Goal: Check status

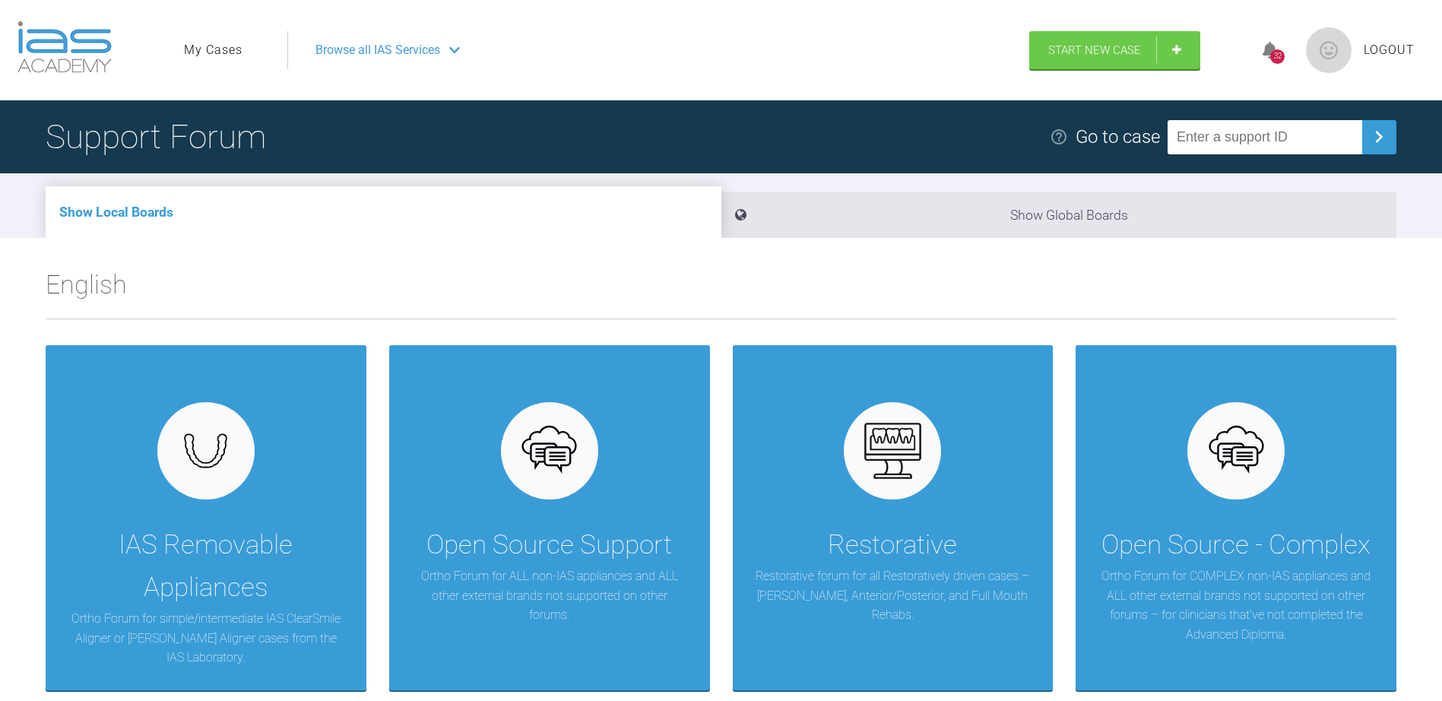
click at [232, 59] on link "My Cases" at bounding box center [213, 50] width 59 height 20
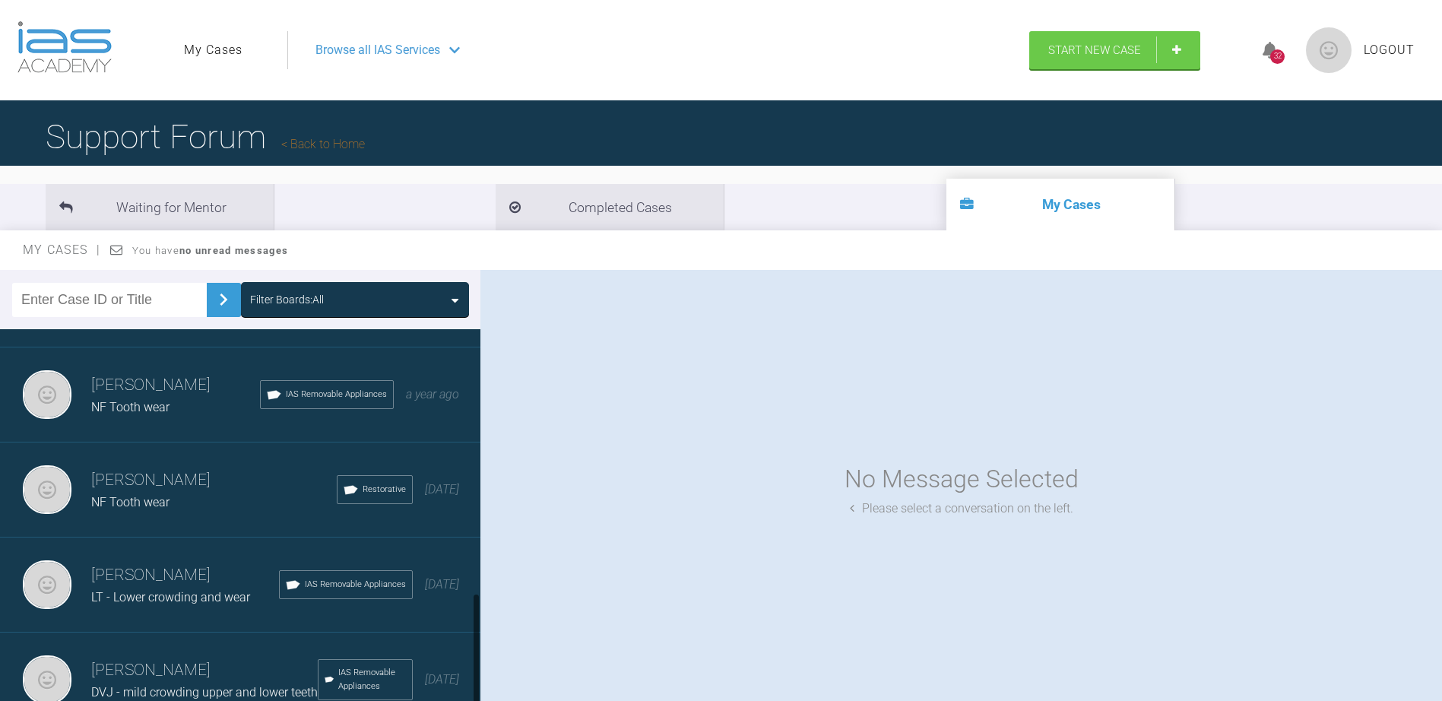
scroll to position [867, 0]
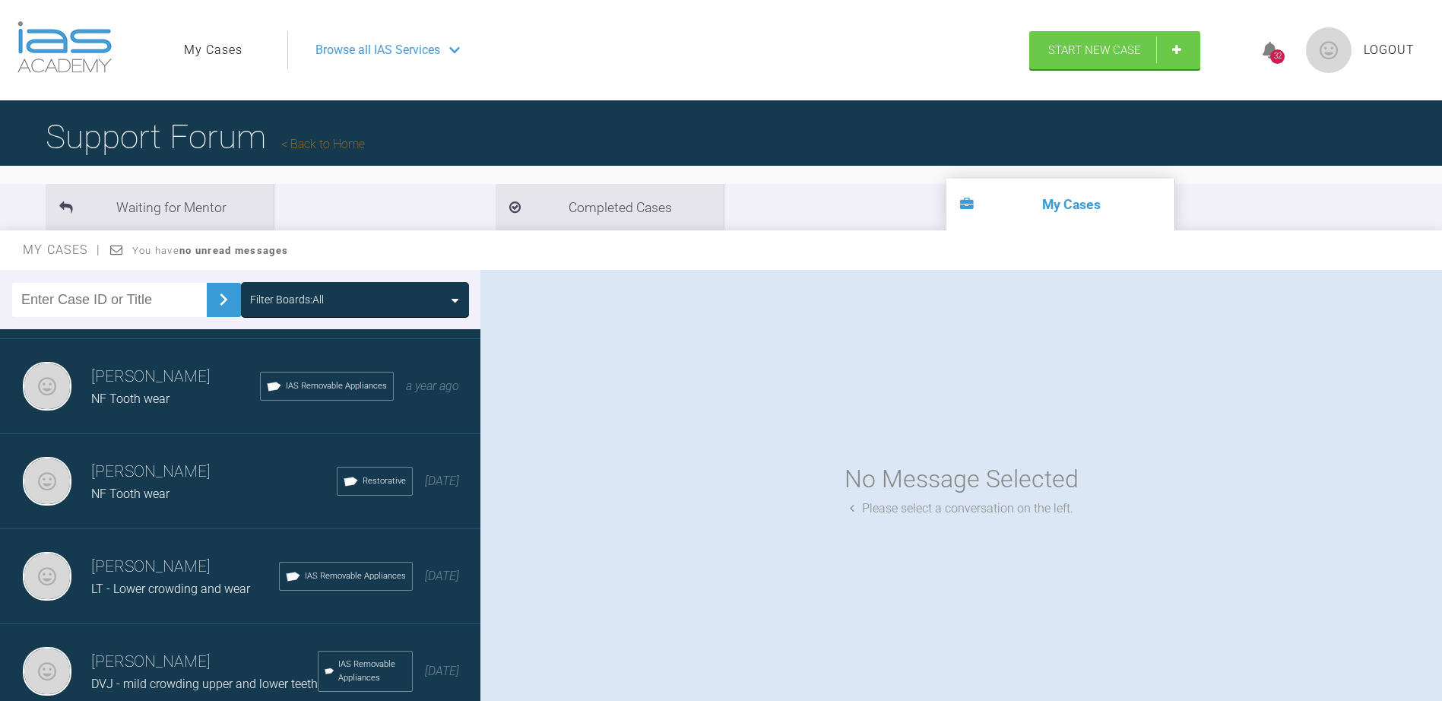
click at [169, 554] on h3 "[PERSON_NAME]" at bounding box center [185, 567] width 188 height 26
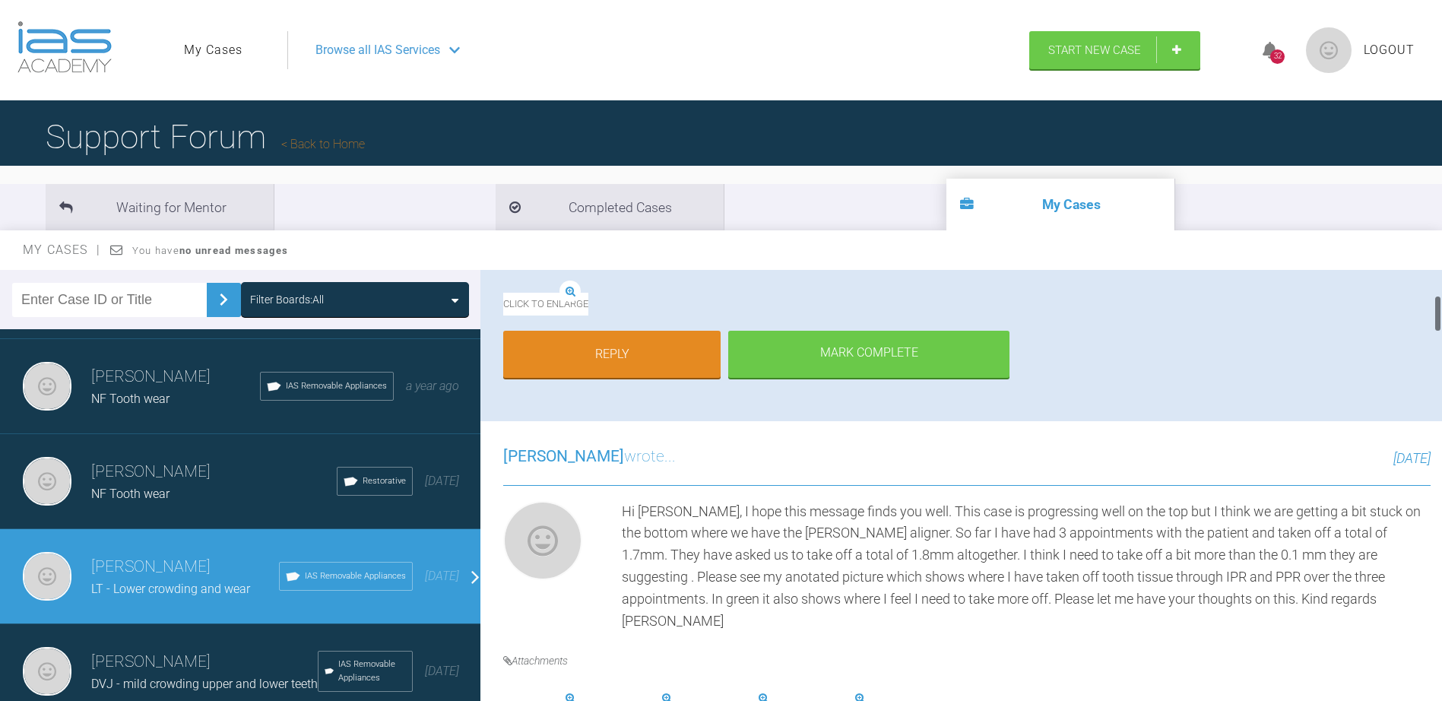
scroll to position [304, 0]
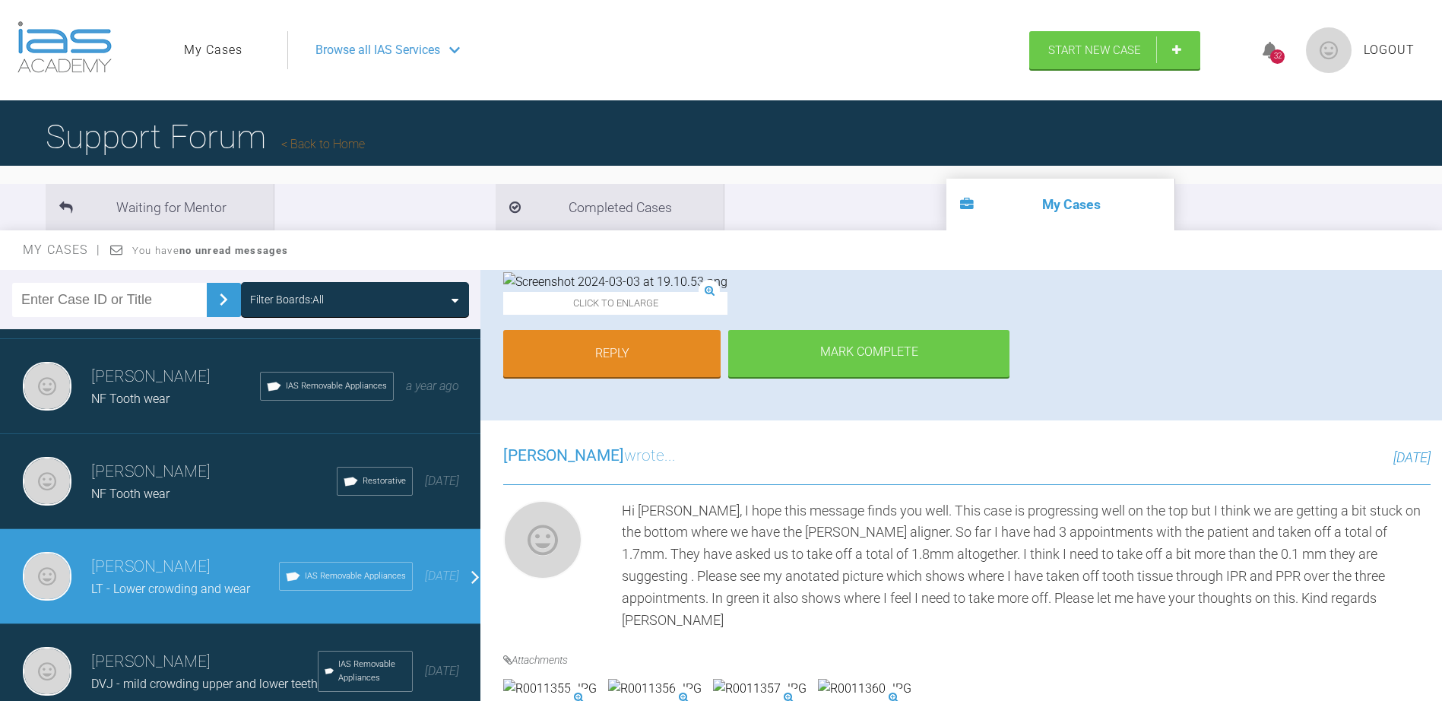
click at [594, 292] on img at bounding box center [615, 282] width 224 height 20
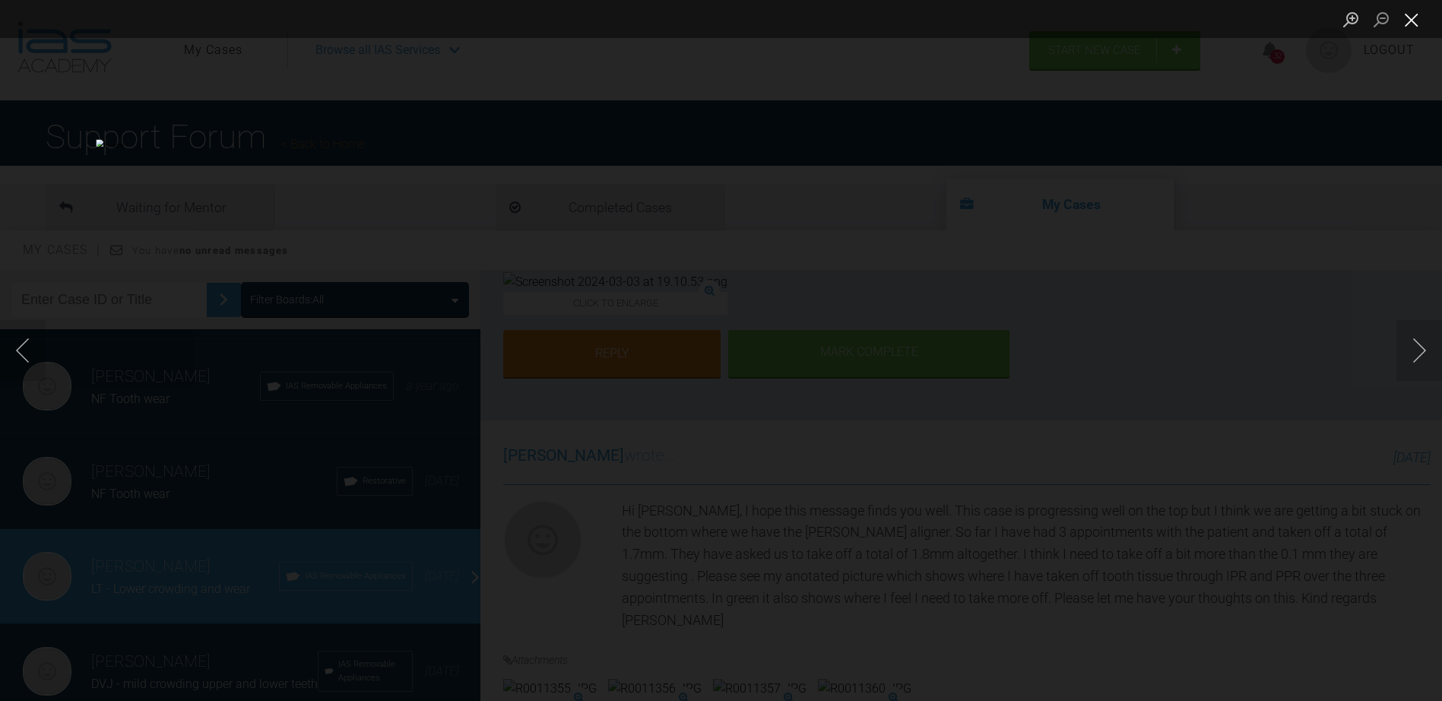
click at [1407, 24] on button "Close lightbox" at bounding box center [1412, 19] width 30 height 27
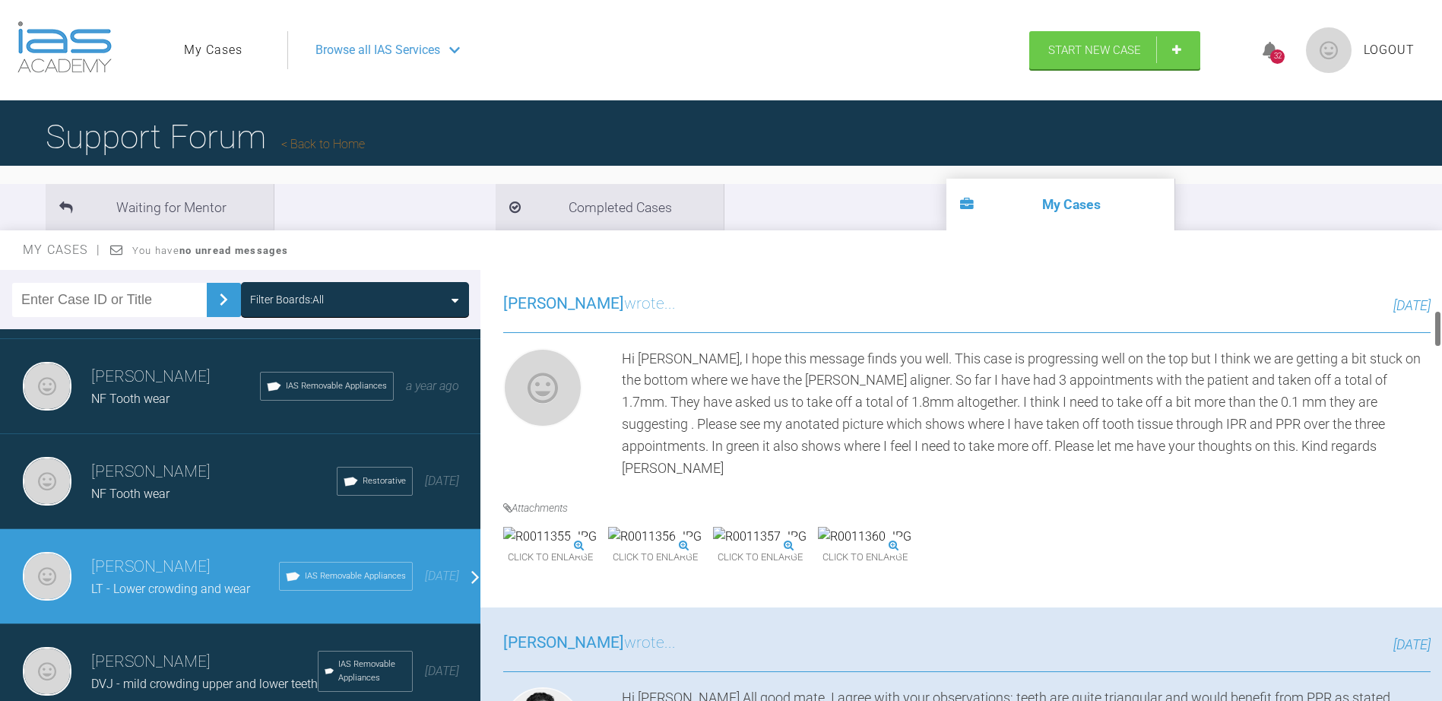
scroll to position [532, 0]
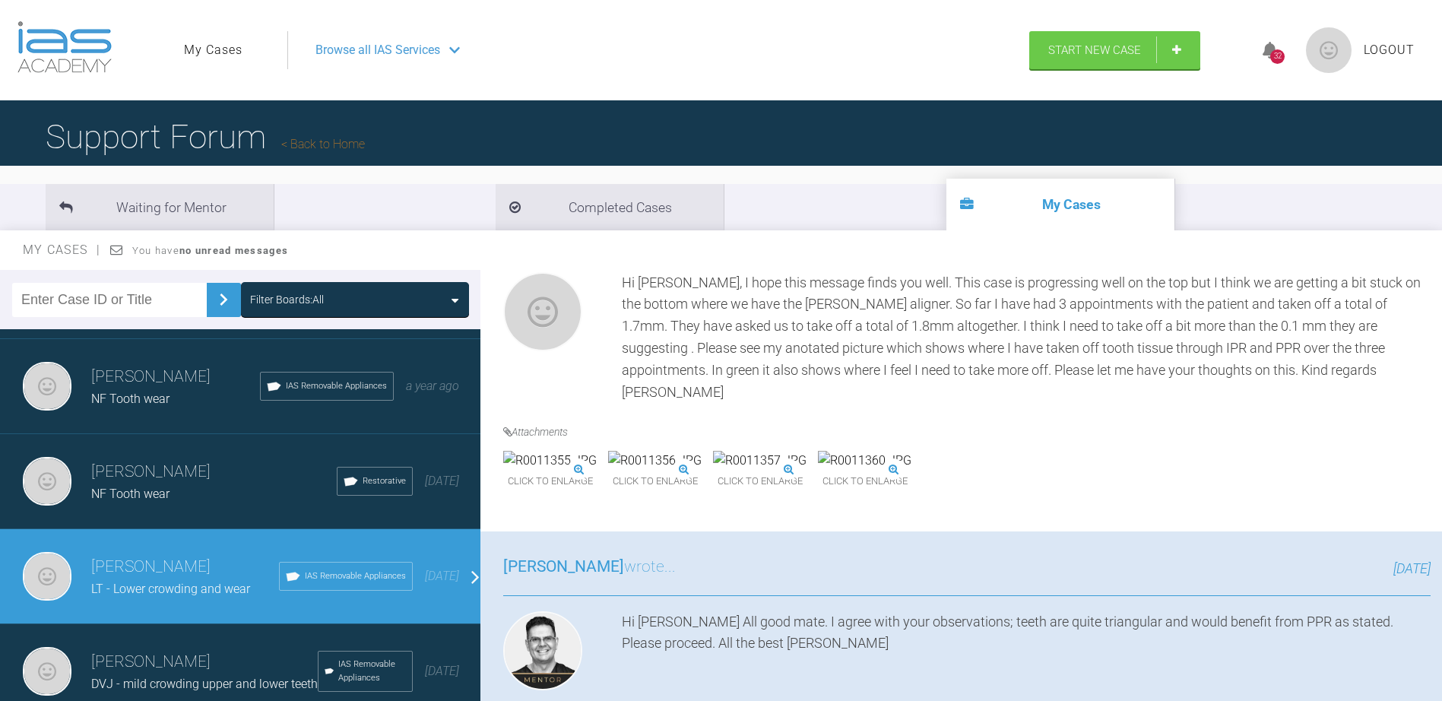
click at [568, 471] on img at bounding box center [550, 461] width 94 height 20
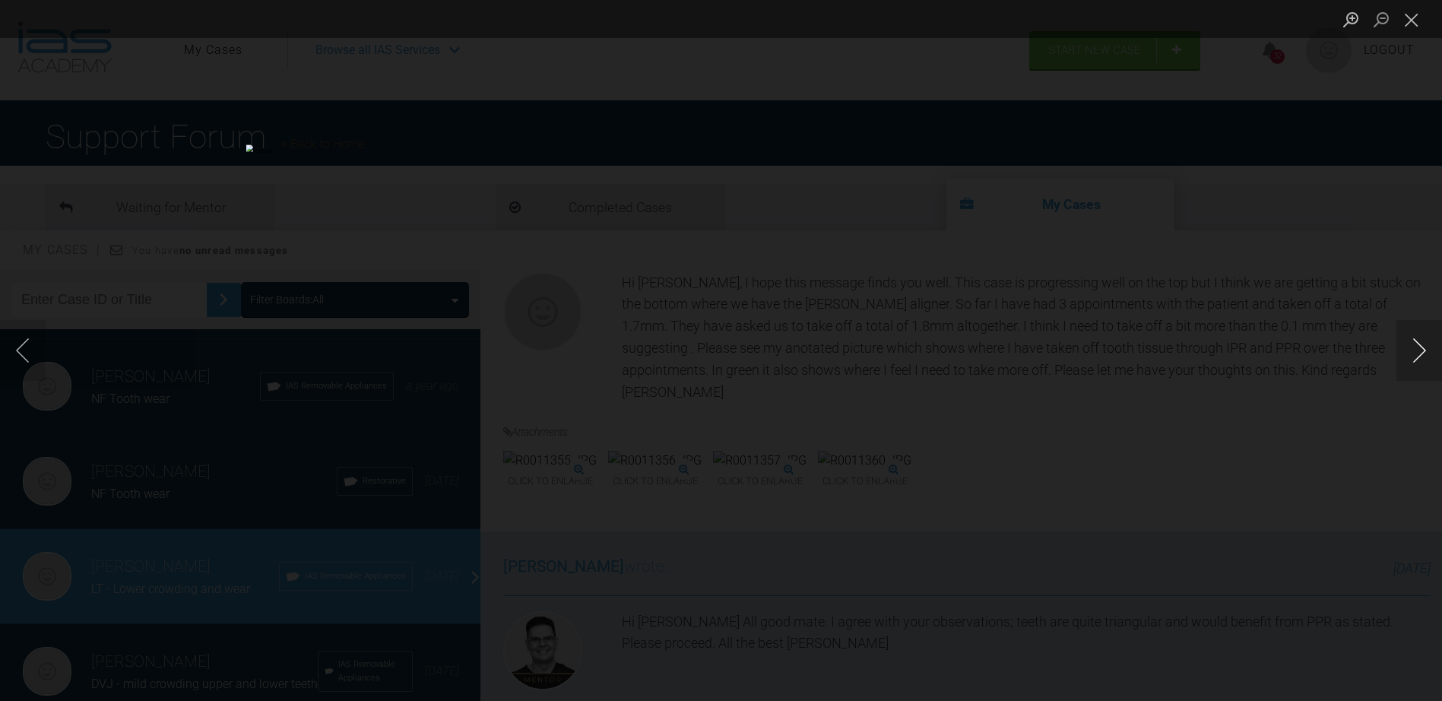
click at [1421, 344] on button "Next image" at bounding box center [1420, 350] width 46 height 61
click at [28, 349] on button "Previous image" at bounding box center [23, 350] width 46 height 61
click at [28, 342] on button "Previous image" at bounding box center [23, 350] width 46 height 61
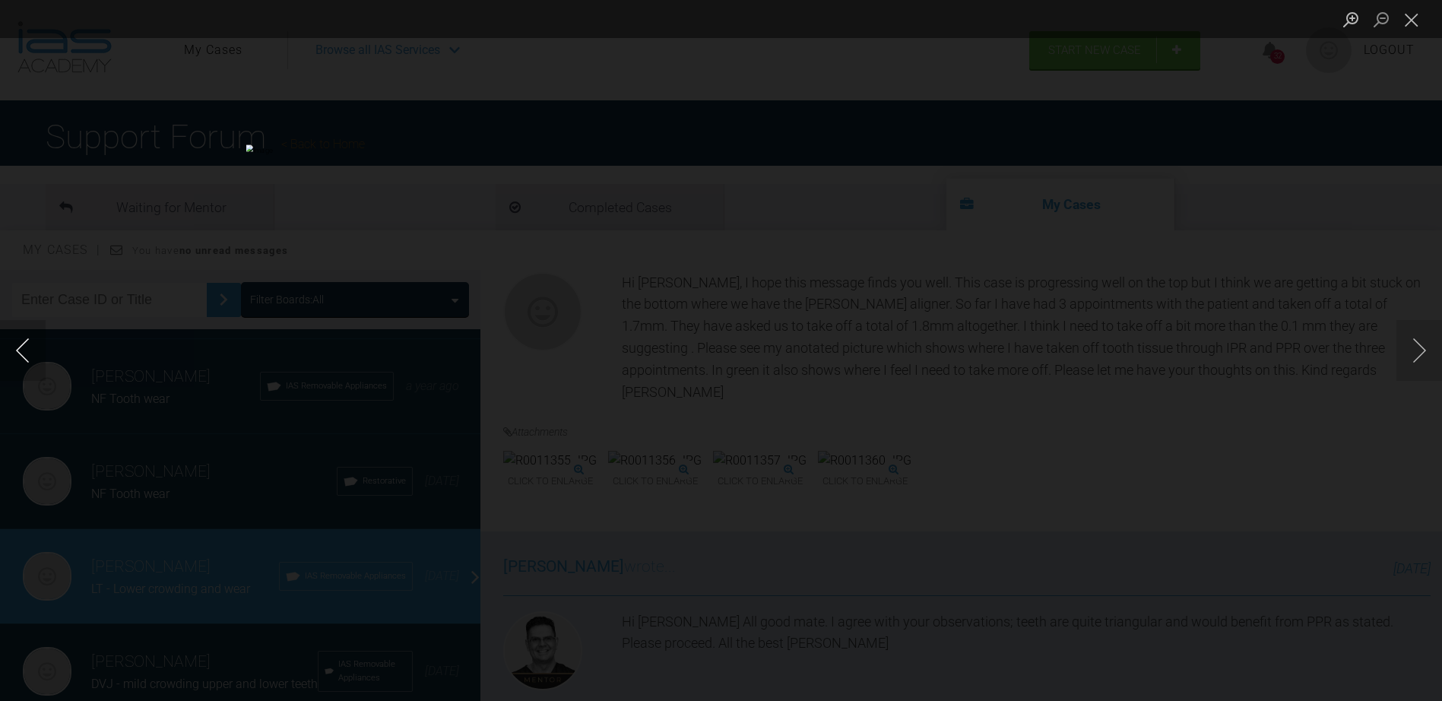
click at [28, 342] on button "Previous image" at bounding box center [23, 350] width 46 height 61
click at [1410, 17] on button "Close lightbox" at bounding box center [1412, 19] width 30 height 27
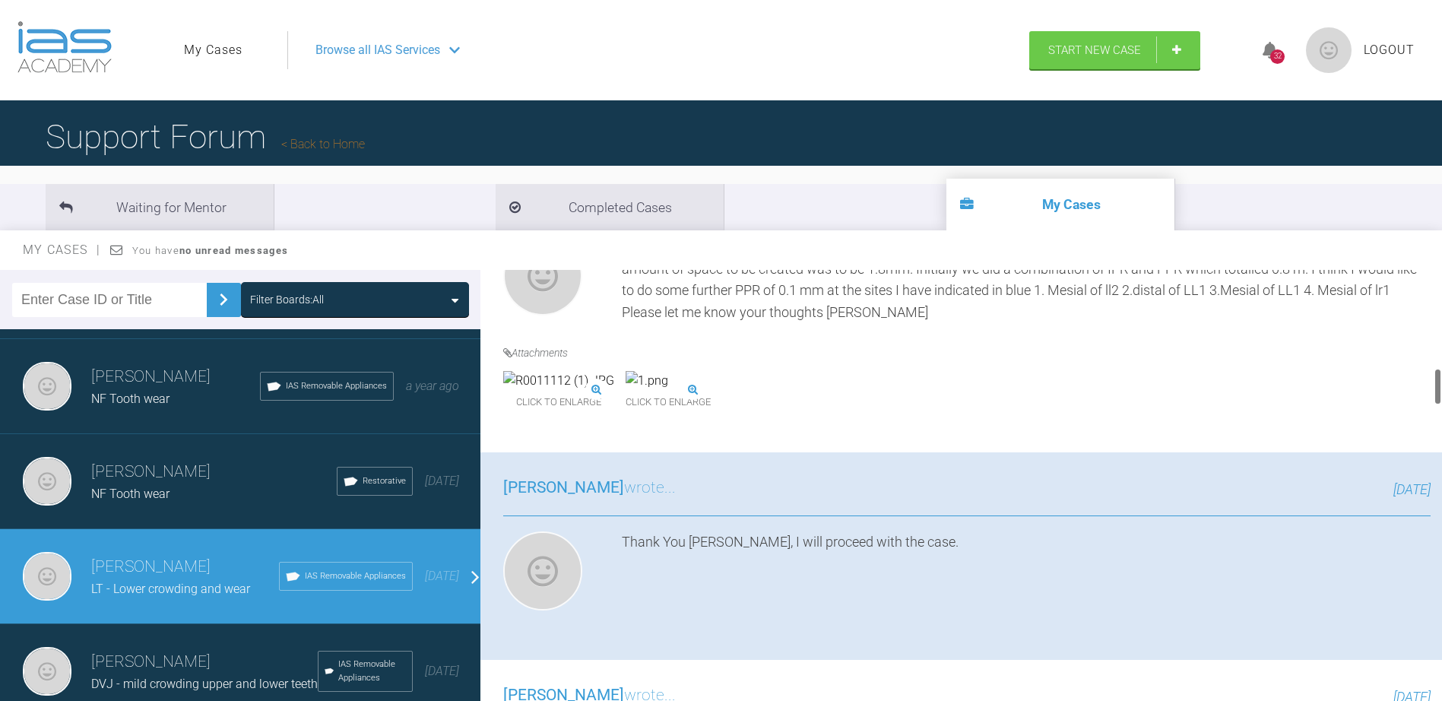
scroll to position [1140, 0]
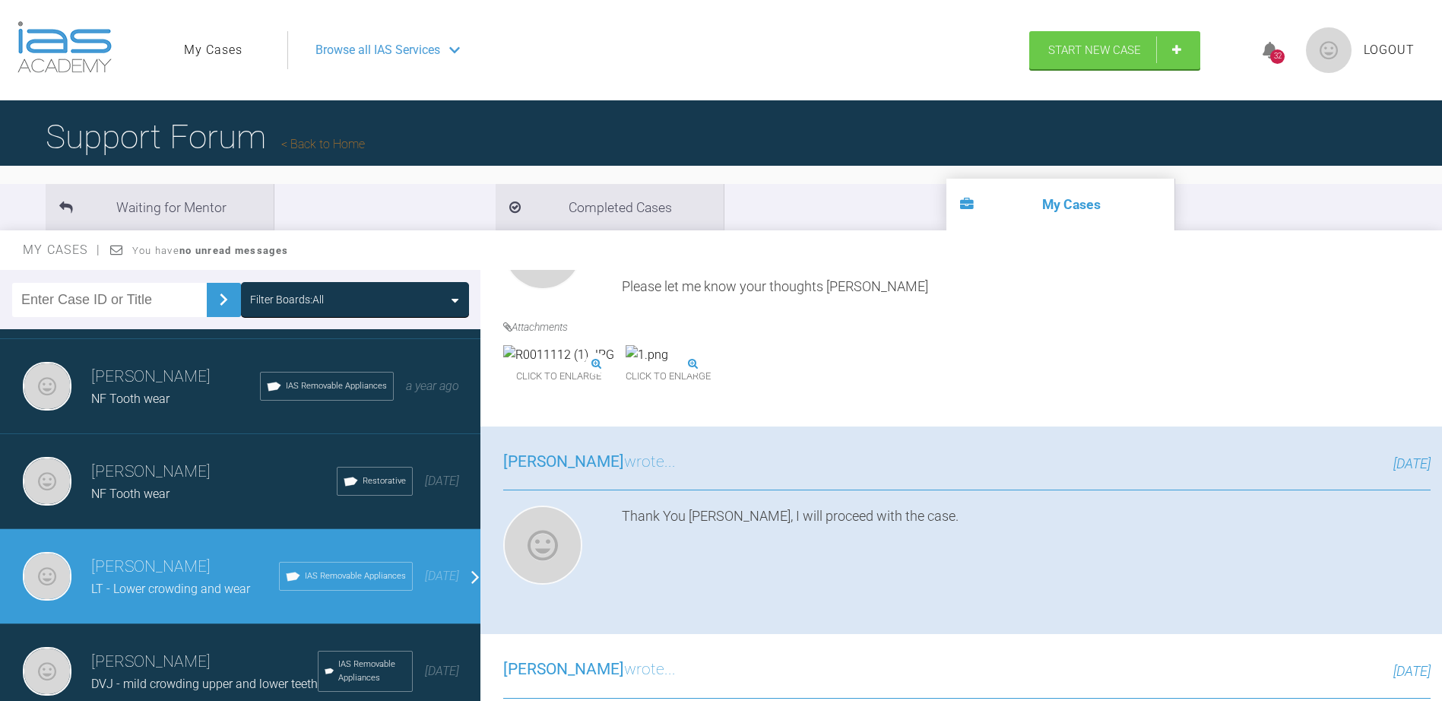
click at [668, 365] on img at bounding box center [647, 355] width 43 height 20
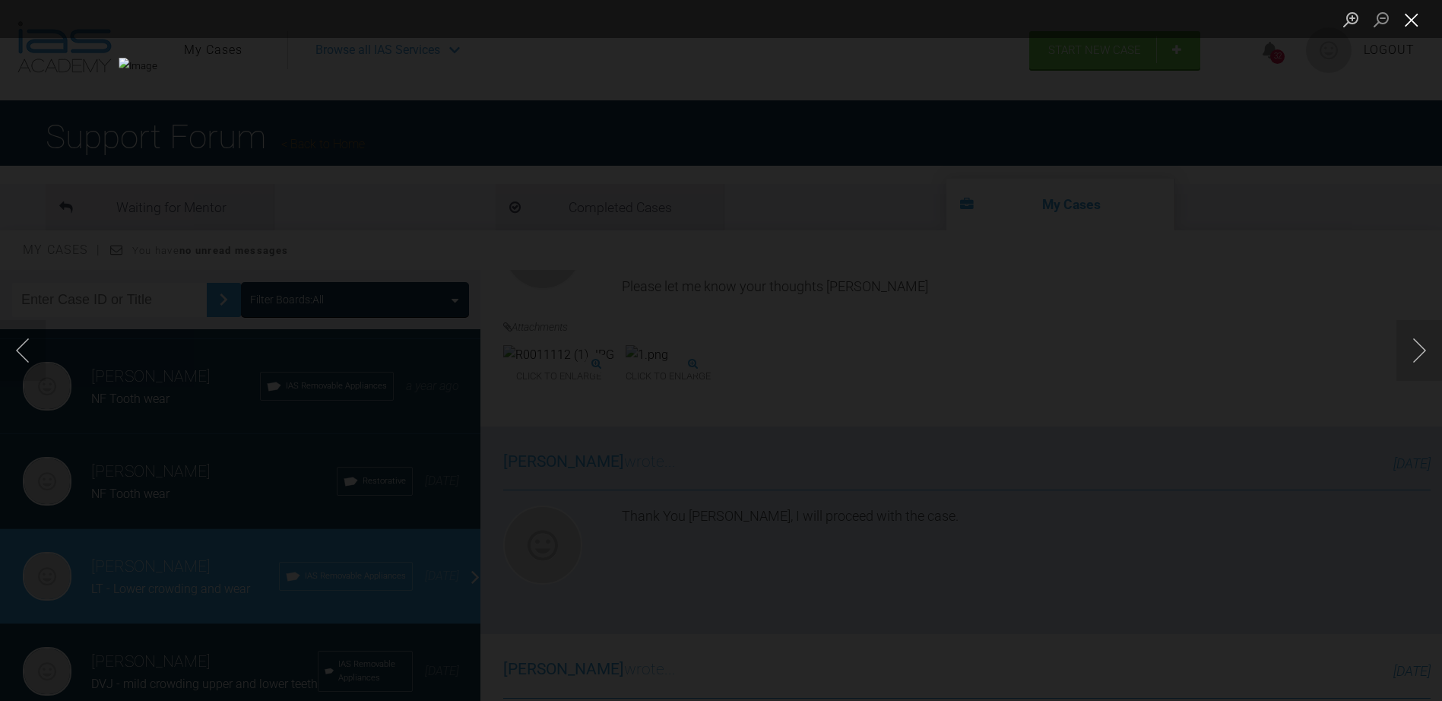
click at [1400, 22] on button "Close lightbox" at bounding box center [1412, 19] width 30 height 27
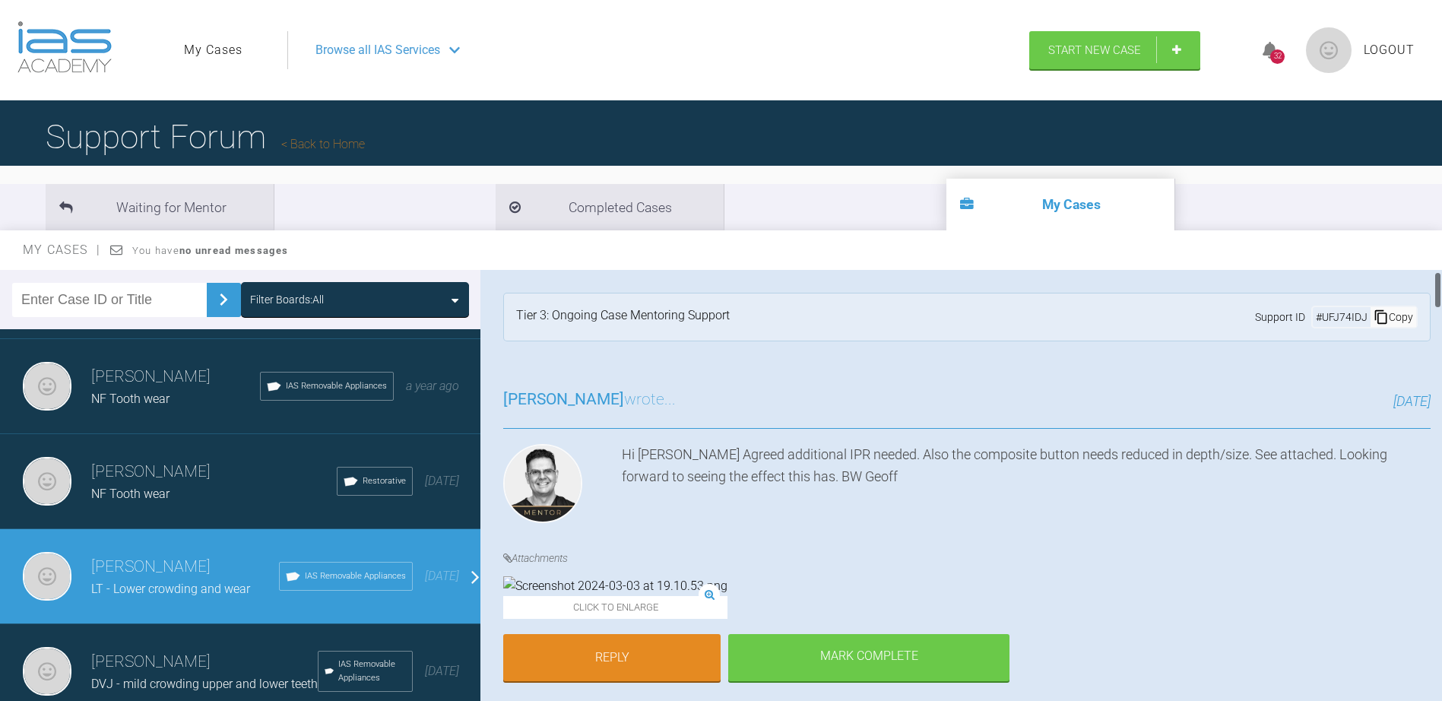
scroll to position [76, 0]
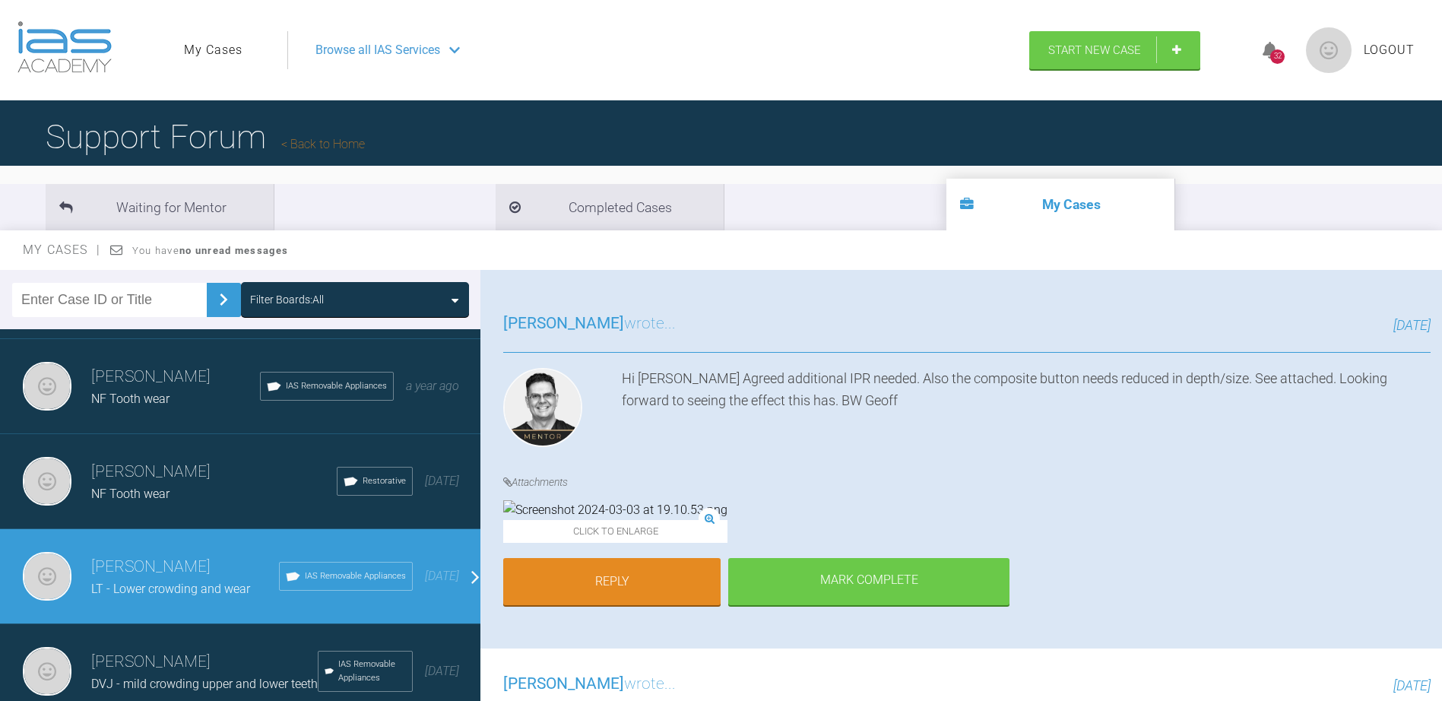
click at [597, 520] on img at bounding box center [615, 510] width 224 height 20
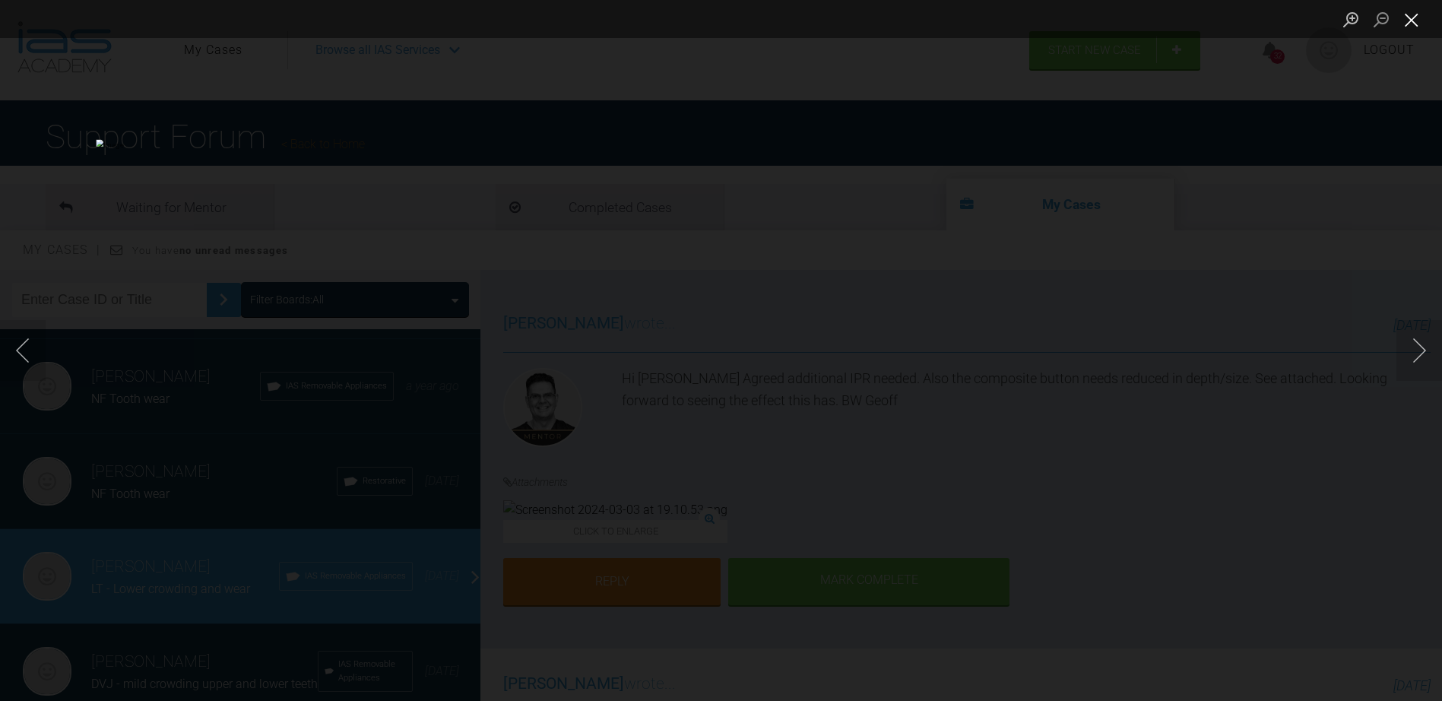
click at [1414, 17] on button "Close lightbox" at bounding box center [1412, 19] width 30 height 27
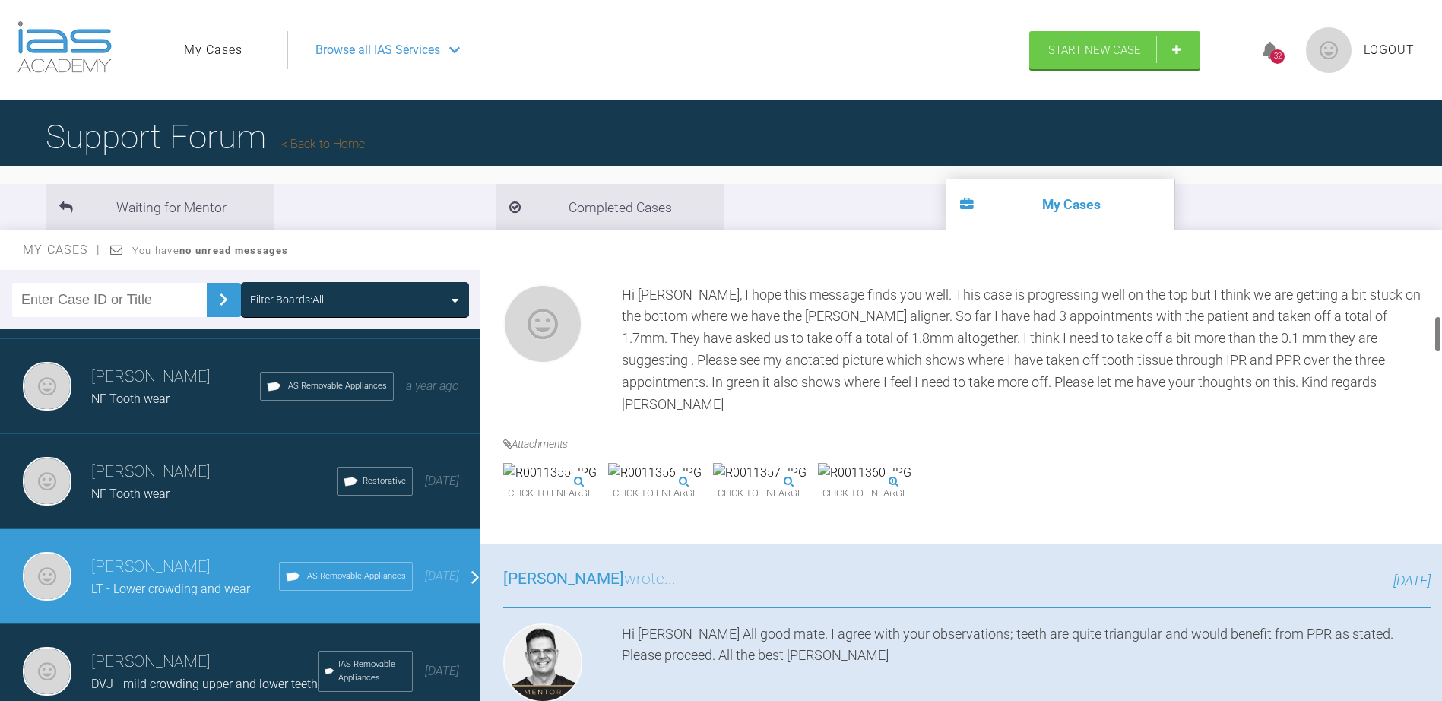
scroll to position [532, 0]
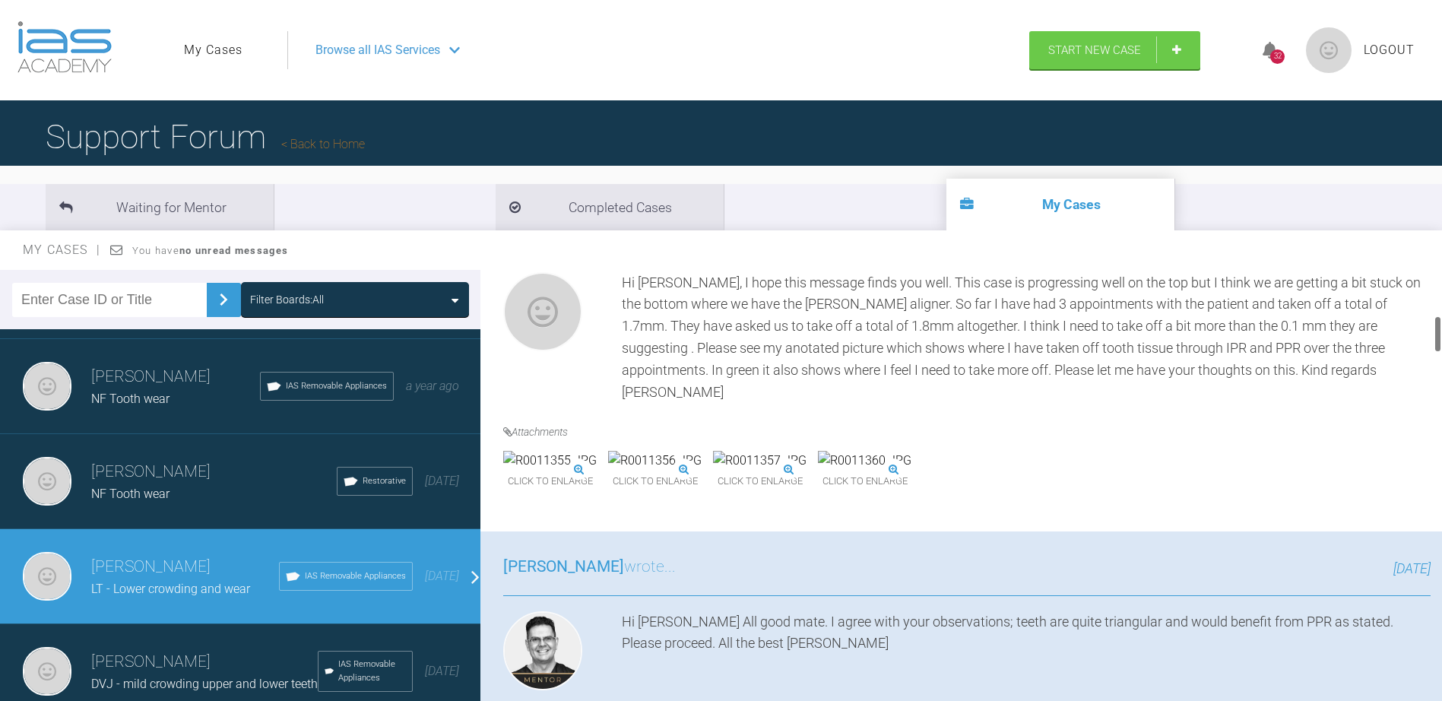
click at [597, 471] on img at bounding box center [550, 461] width 94 height 20
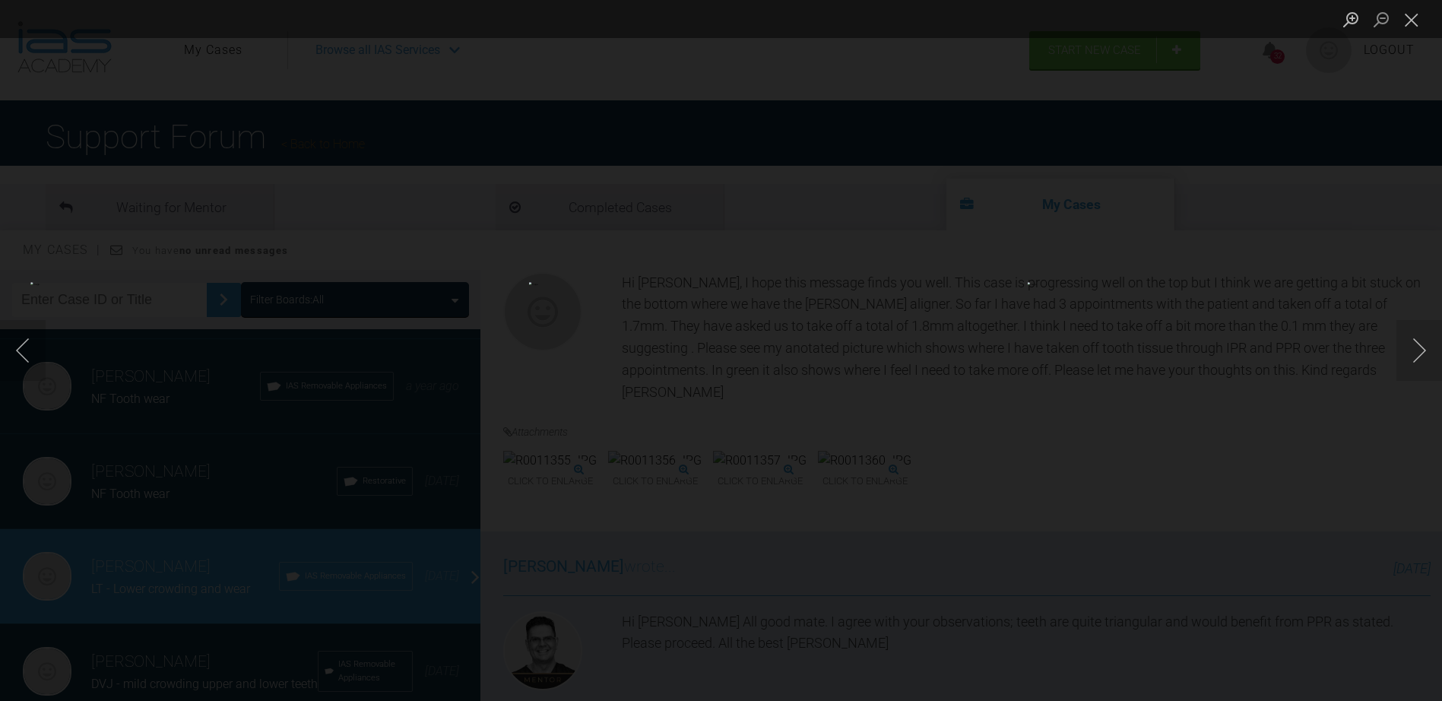
click at [718, 356] on img "Lightbox" at bounding box center [669, 350] width 281 height 136
click at [1413, 361] on button "Next image" at bounding box center [1420, 350] width 46 height 61
click at [9, 341] on button "Previous image" at bounding box center [23, 350] width 46 height 61
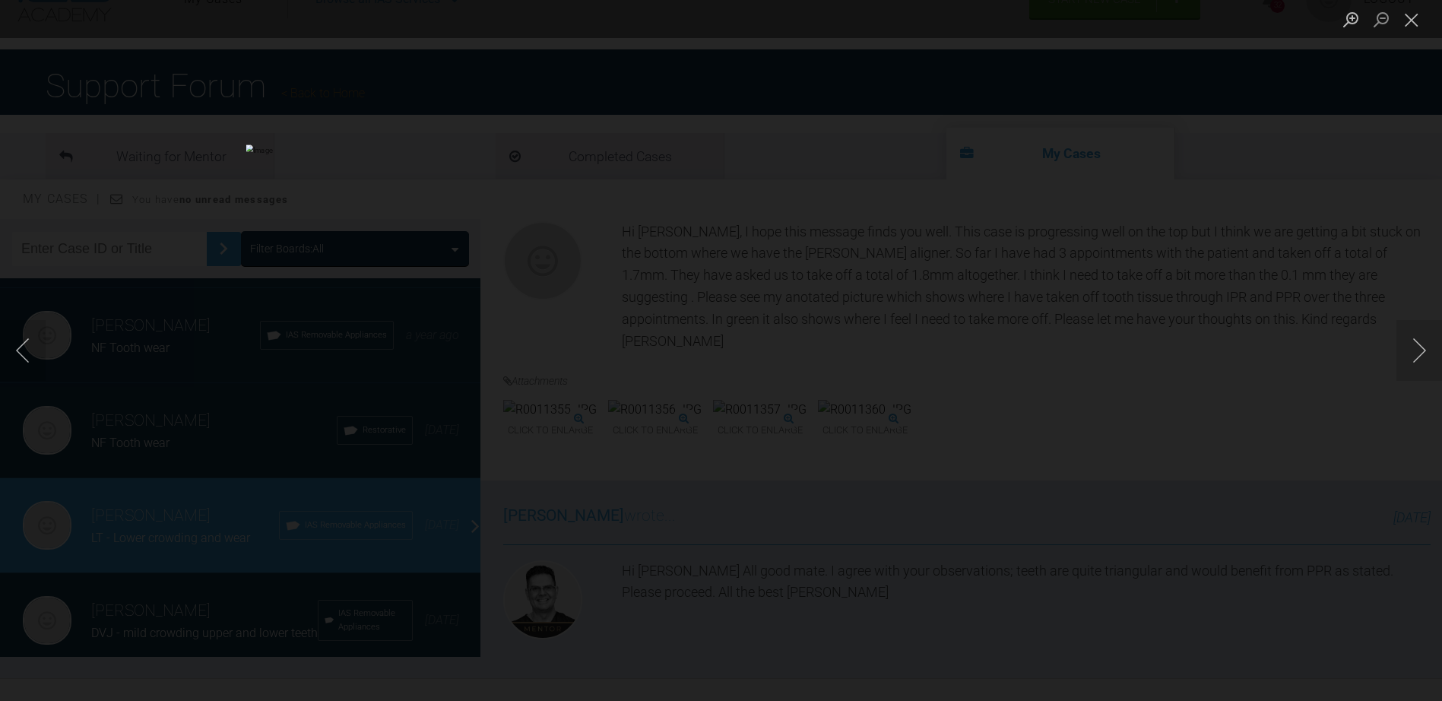
scroll to position [76, 0]
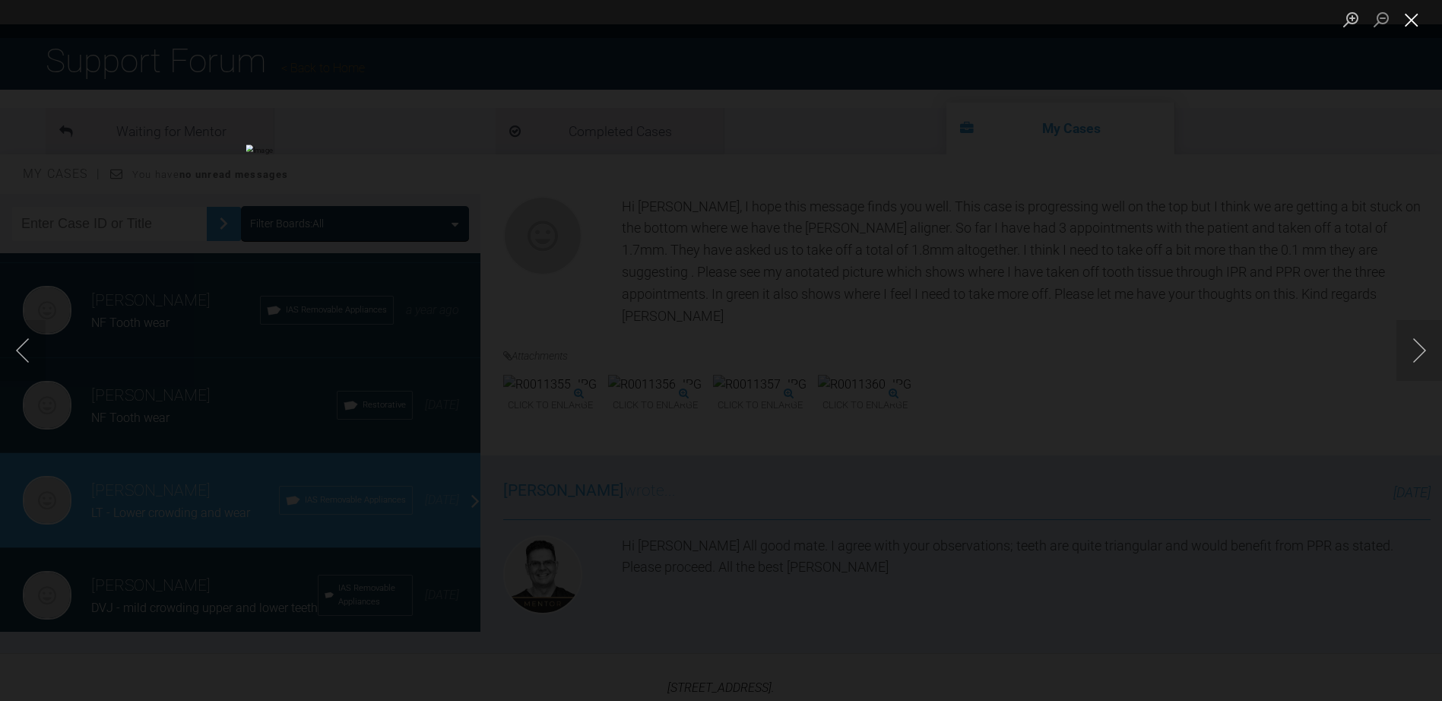
click at [1410, 20] on button "Close lightbox" at bounding box center [1412, 19] width 30 height 27
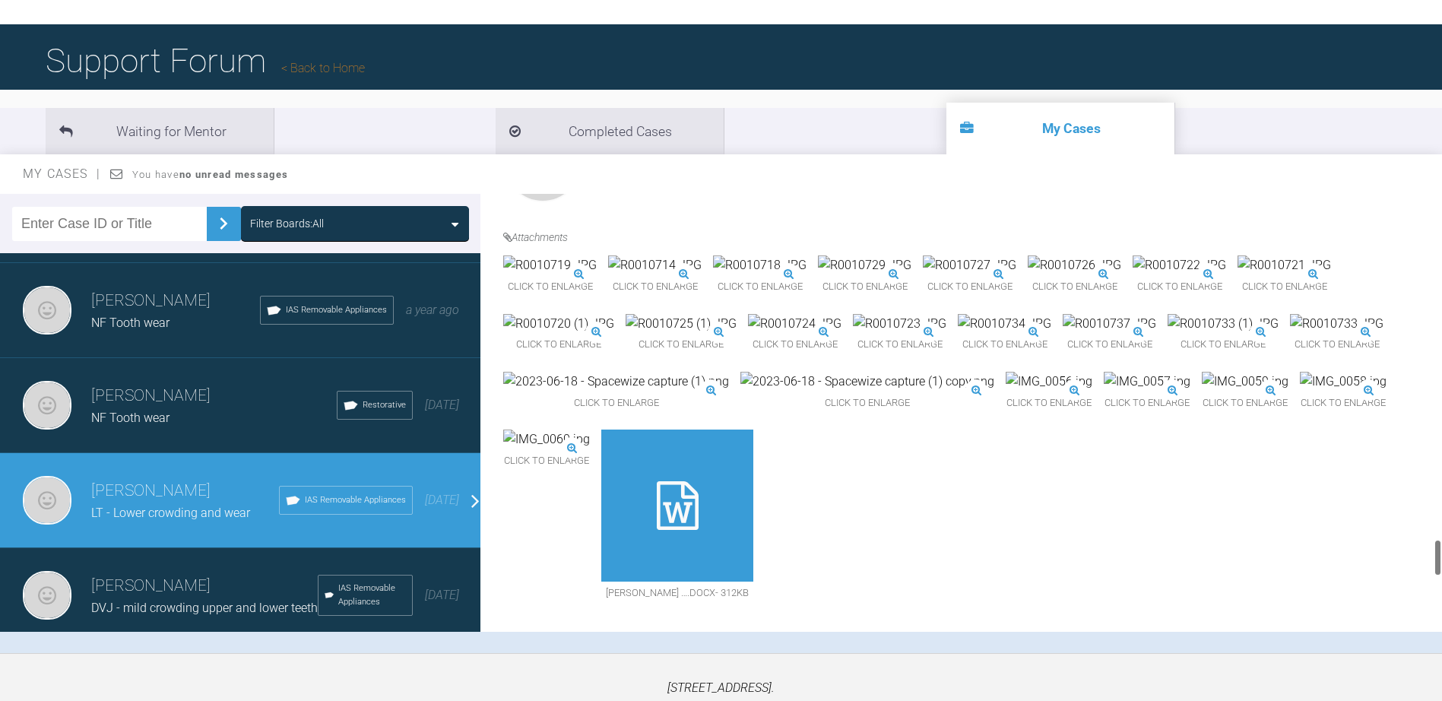
scroll to position [4106, 0]
click at [737, 334] on img at bounding box center [681, 324] width 111 height 20
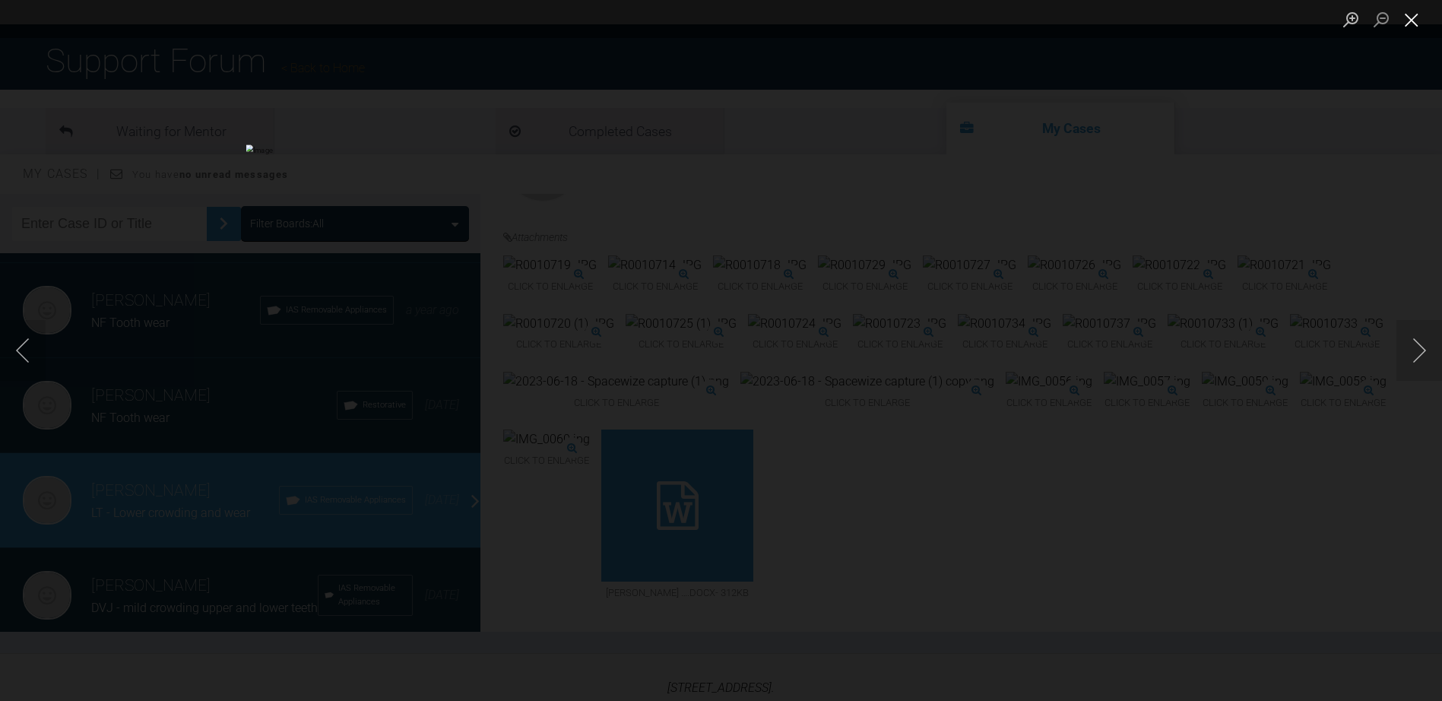
click at [1404, 21] on button "Close lightbox" at bounding box center [1412, 19] width 30 height 27
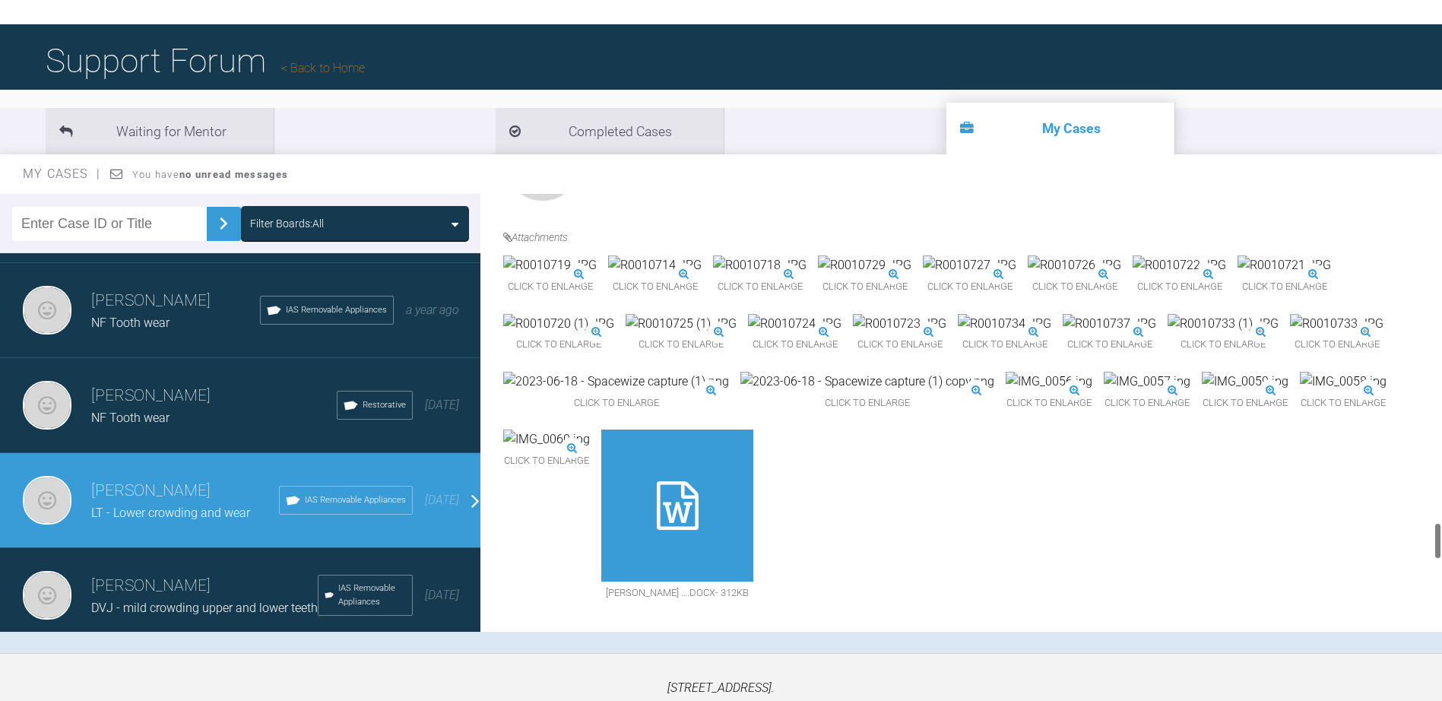
scroll to position [3726, 0]
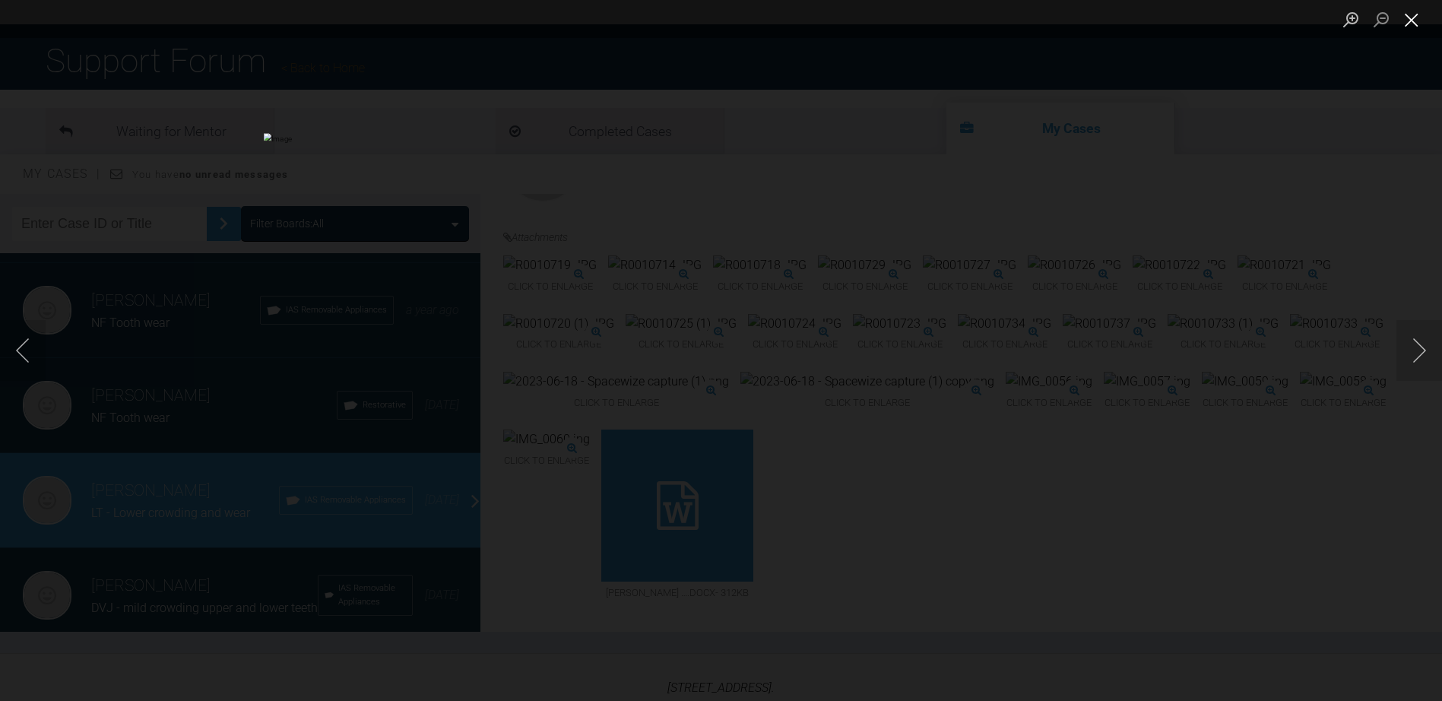
click at [1410, 24] on button "Close lightbox" at bounding box center [1412, 19] width 30 height 27
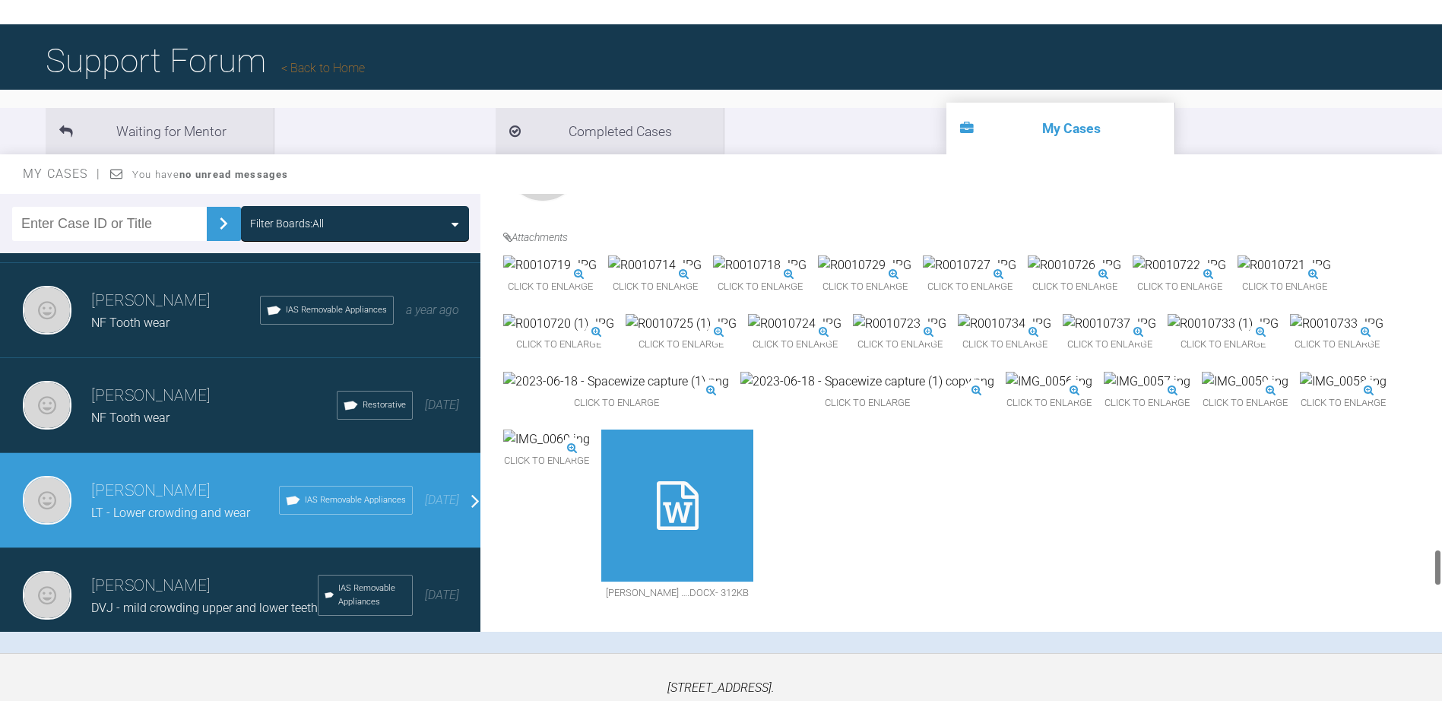
scroll to position [4106, 0]
click at [912, 275] on img at bounding box center [865, 265] width 94 height 20
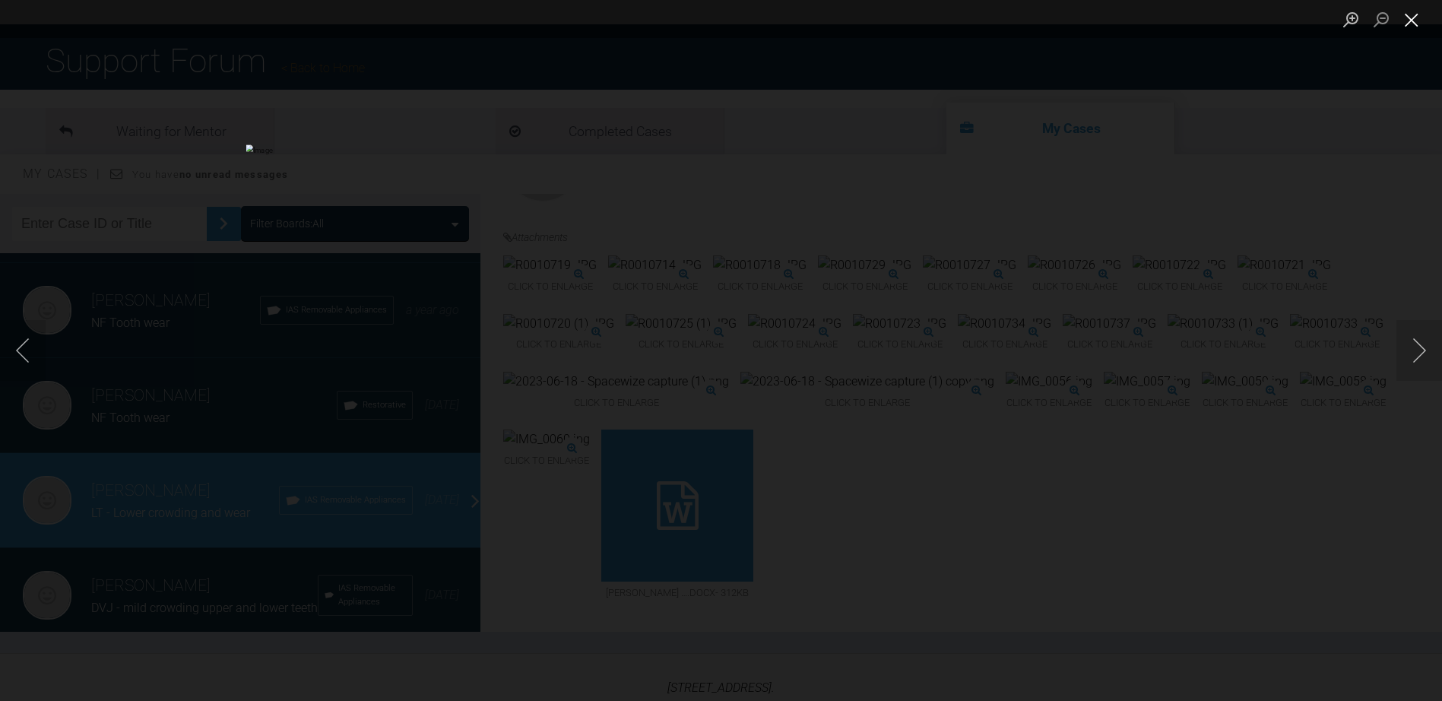
click at [1413, 23] on button "Close lightbox" at bounding box center [1412, 19] width 30 height 27
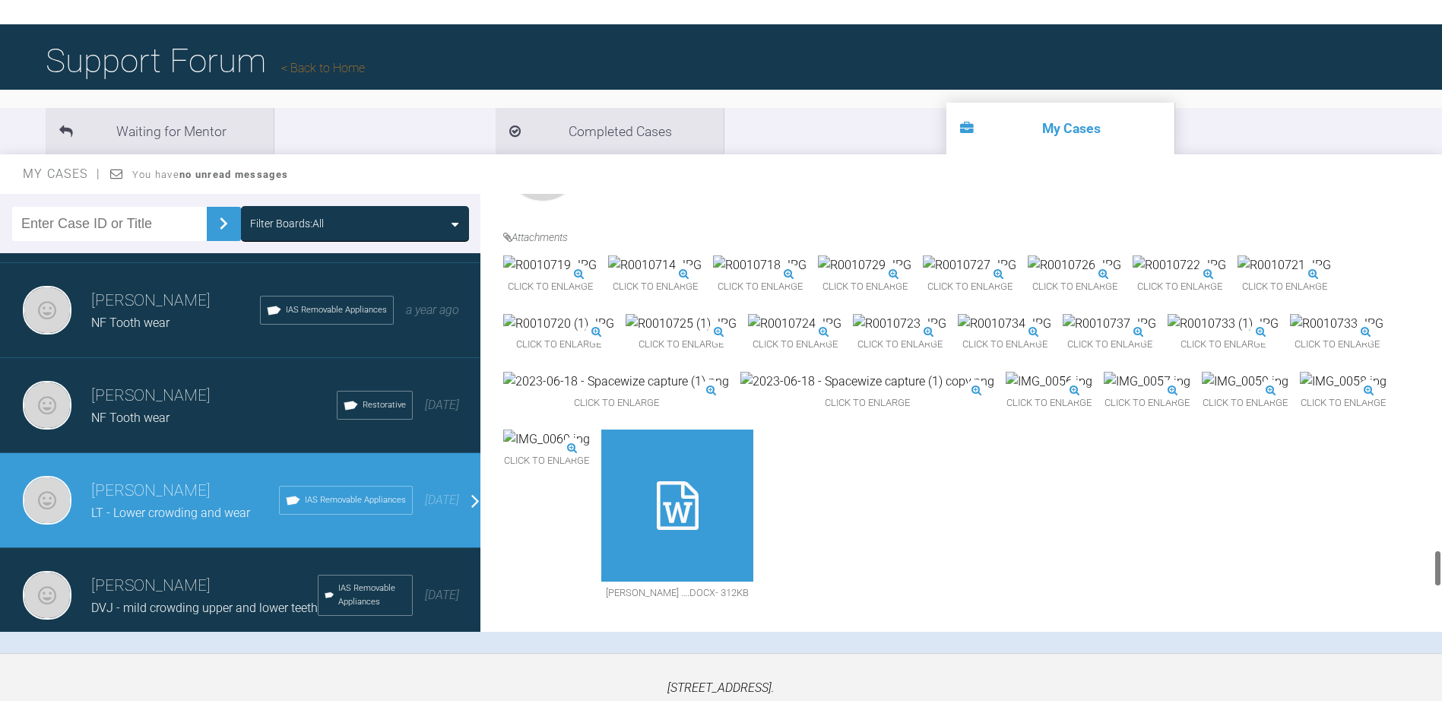
click at [1028, 275] on img at bounding box center [1075, 265] width 94 height 20
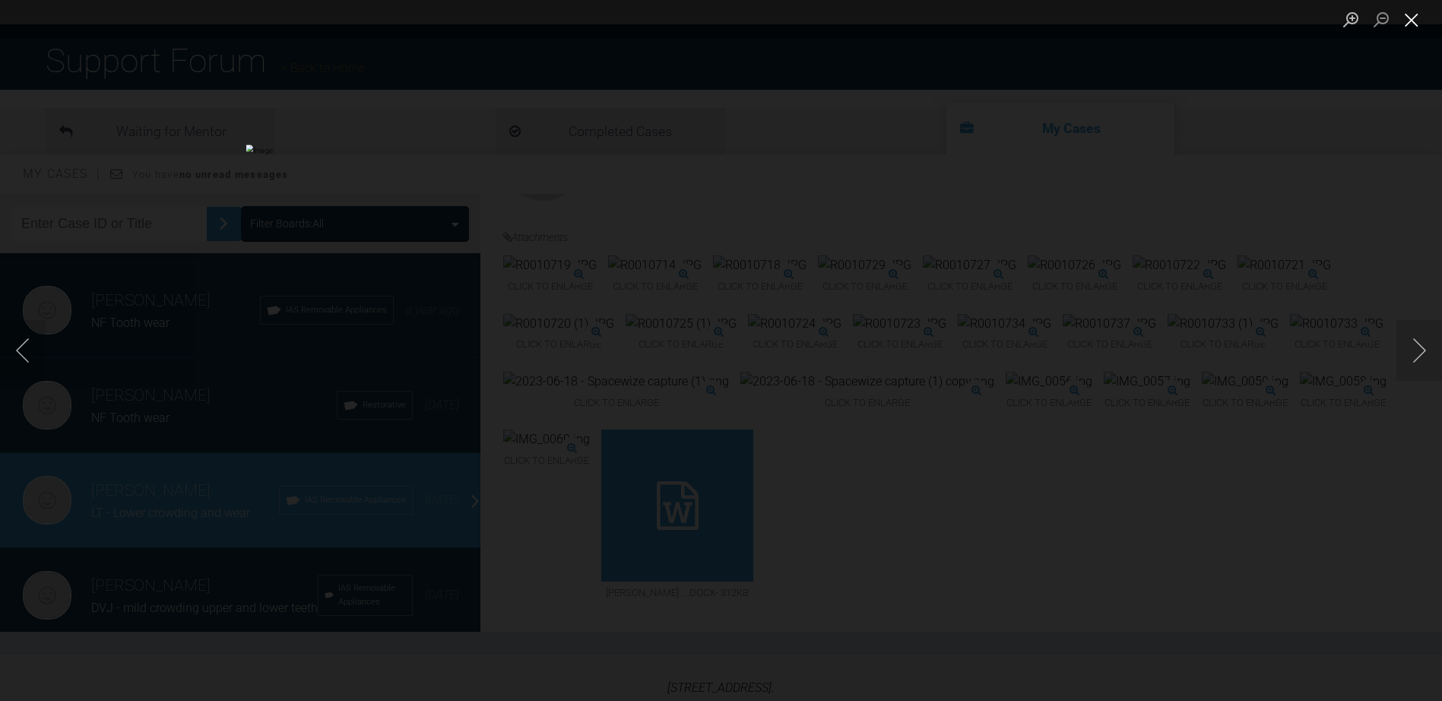
click at [1412, 15] on button "Close lightbox" at bounding box center [1412, 19] width 30 height 27
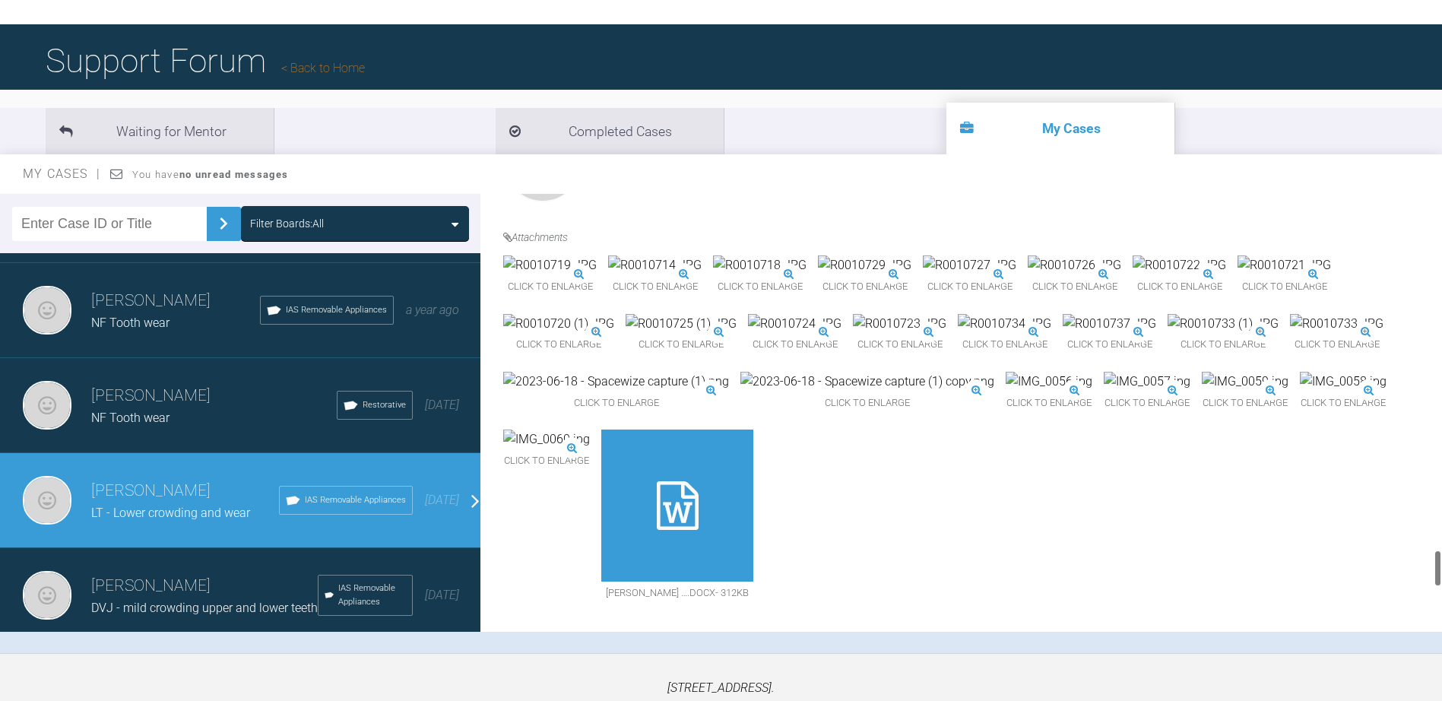
click at [1133, 275] on img at bounding box center [1180, 265] width 94 height 20
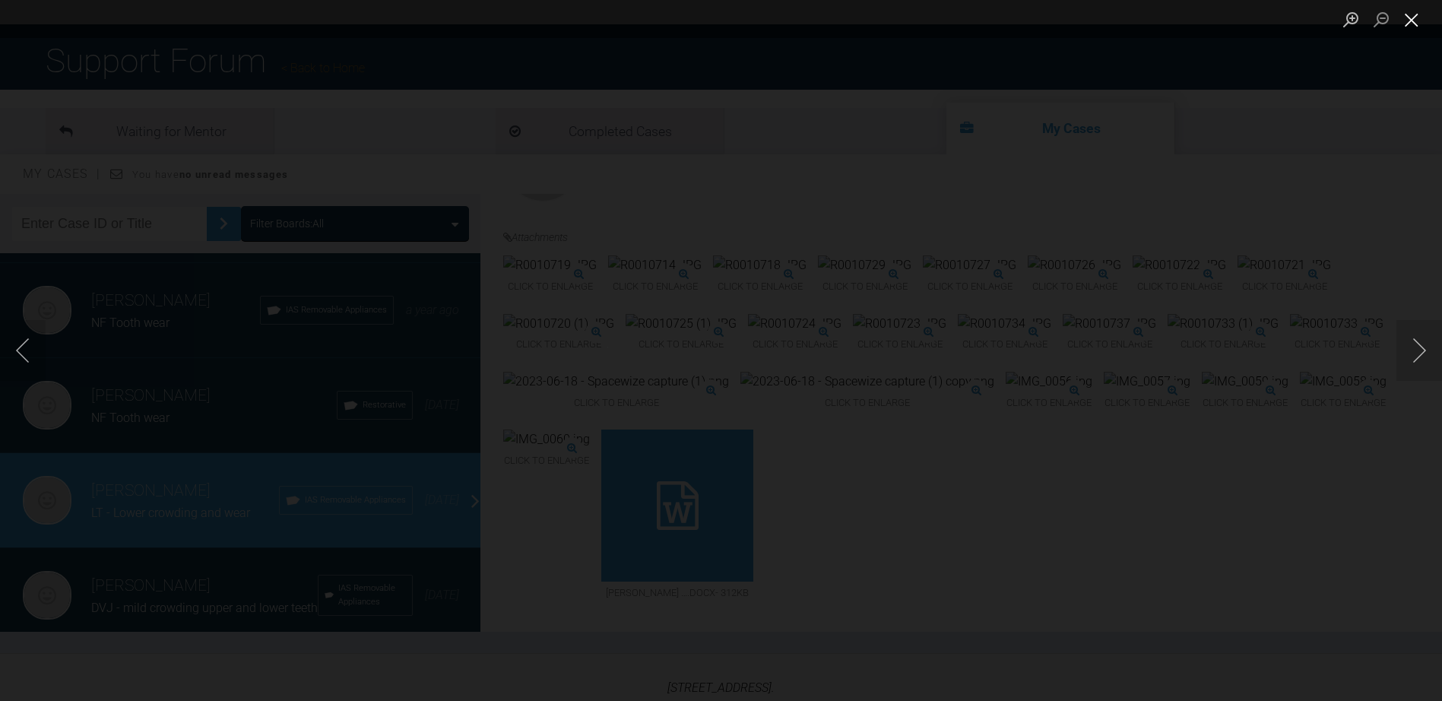
click at [1413, 23] on button "Close lightbox" at bounding box center [1412, 19] width 30 height 27
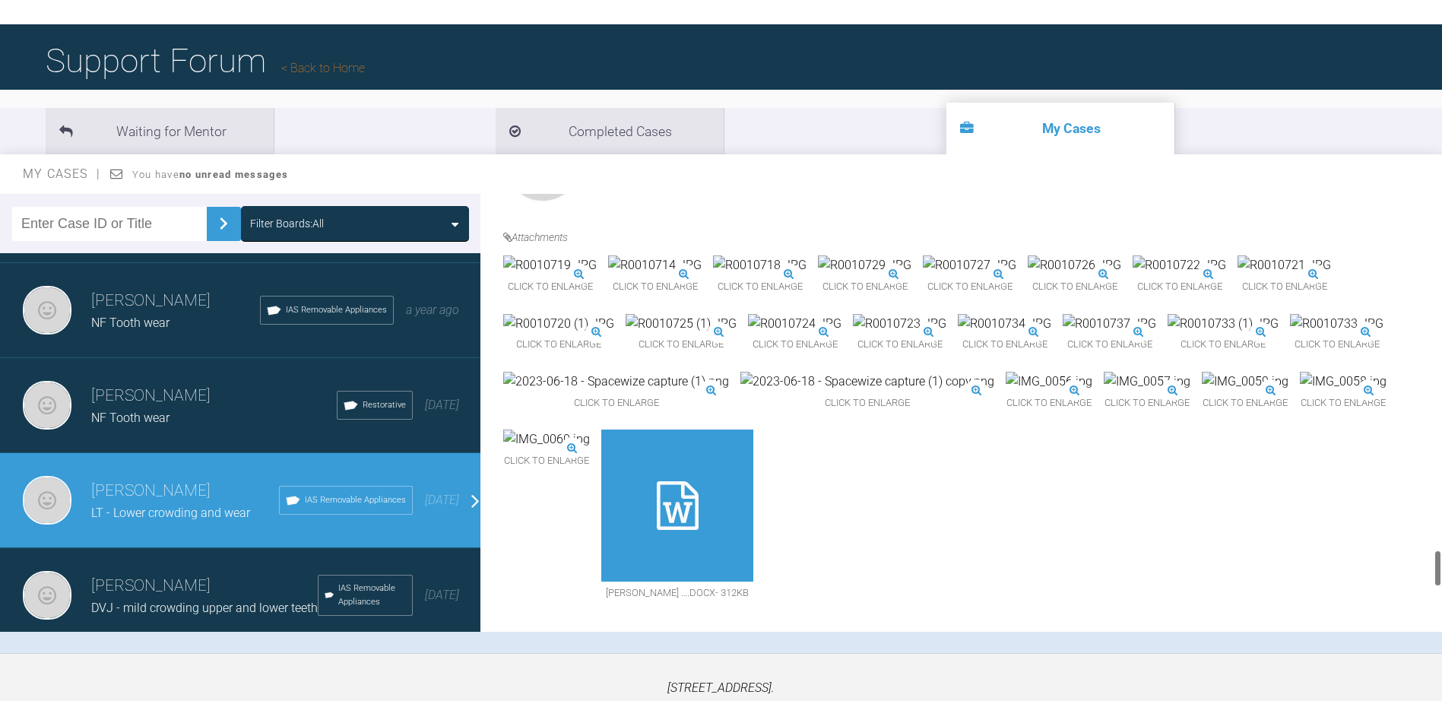
click at [1238, 275] on img at bounding box center [1285, 265] width 94 height 20
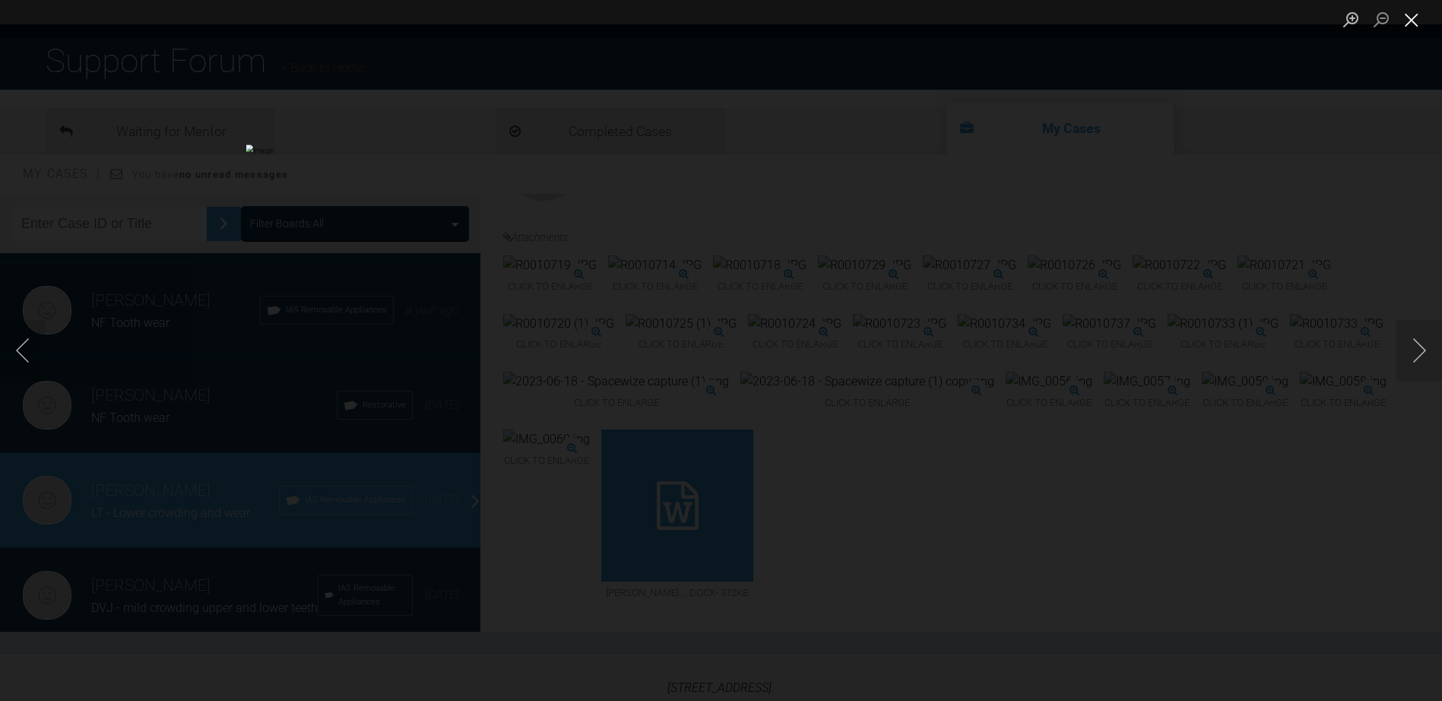
click at [1416, 16] on button "Close lightbox" at bounding box center [1412, 19] width 30 height 27
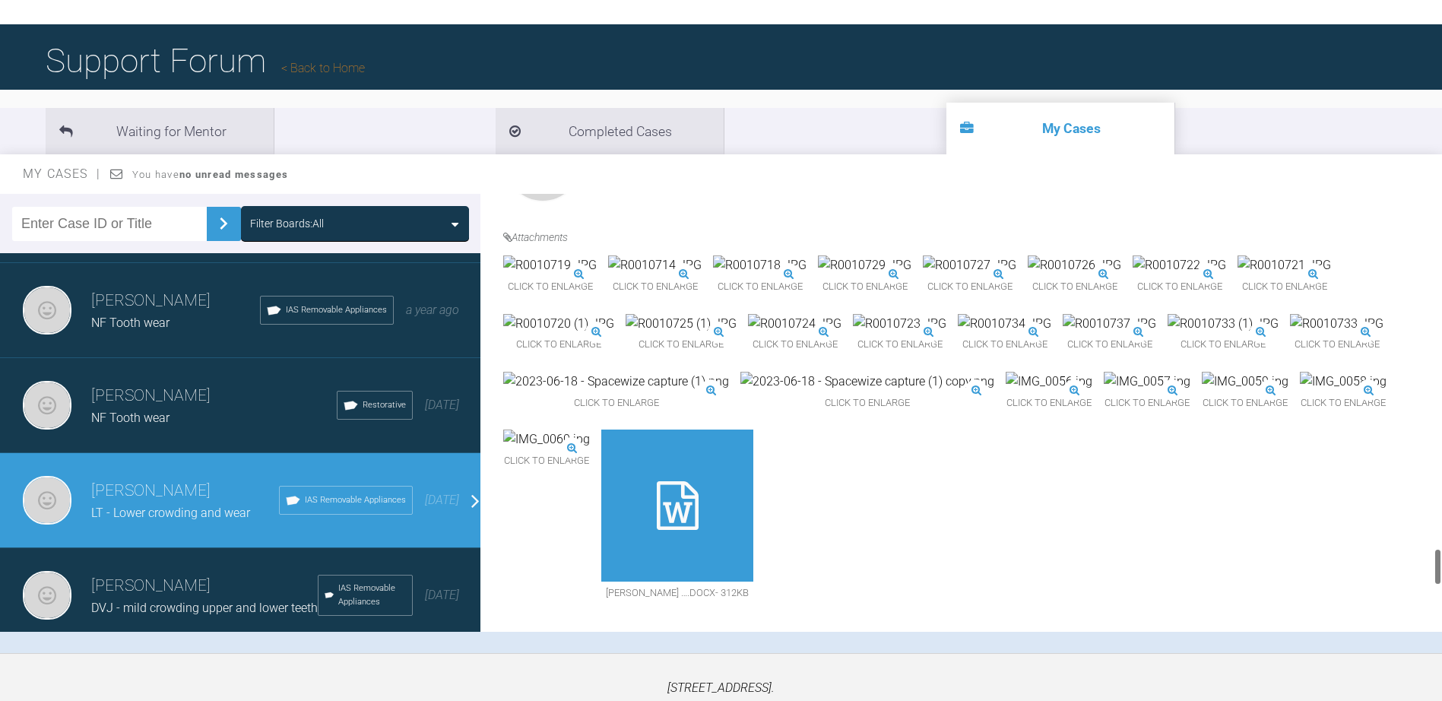
scroll to position [4090, 0]
click at [737, 334] on img at bounding box center [681, 324] width 111 height 20
